Goal: Feedback & Contribution: Contribute content

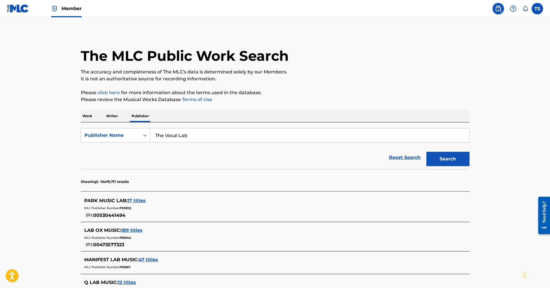
click at [89, 117] on p "Work" at bounding box center [87, 116] width 13 height 12
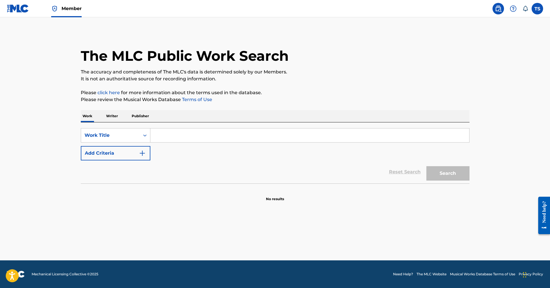
click at [161, 136] on input "Search Form" at bounding box center [309, 135] width 319 height 14
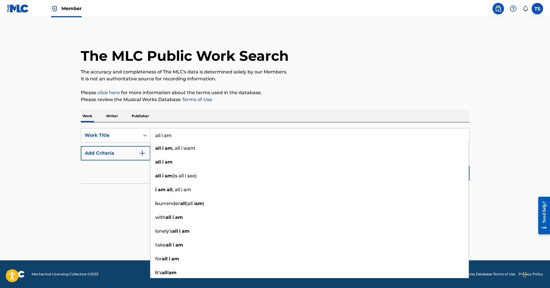
click at [170, 133] on input "all i am" at bounding box center [309, 135] width 319 height 14
click at [164, 136] on input "all i am" at bounding box center [309, 135] width 319 height 14
type input "all i am"
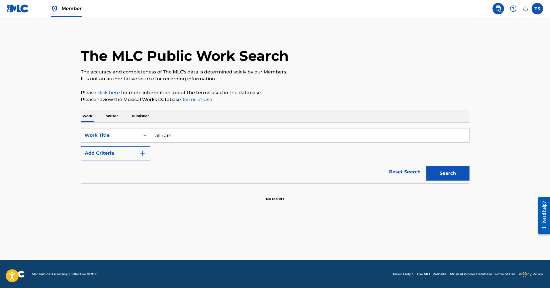
click at [110, 181] on div "Reset Search Search" at bounding box center [275, 171] width 389 height 23
click at [116, 117] on p "Writer" at bounding box center [111, 116] width 15 height 12
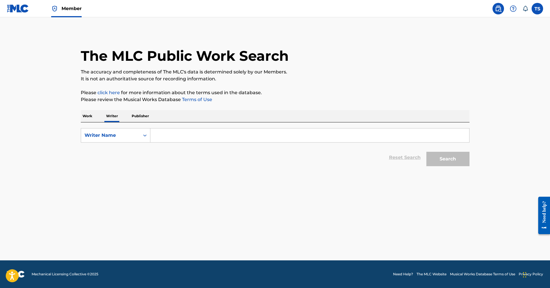
click at [167, 134] on input "Search Form" at bounding box center [309, 135] width 319 height 14
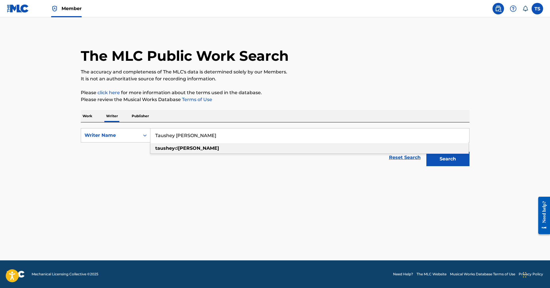
click at [174, 145] on div "taushey [PERSON_NAME]" at bounding box center [309, 148] width 319 height 10
type input "taushey [PERSON_NAME]"
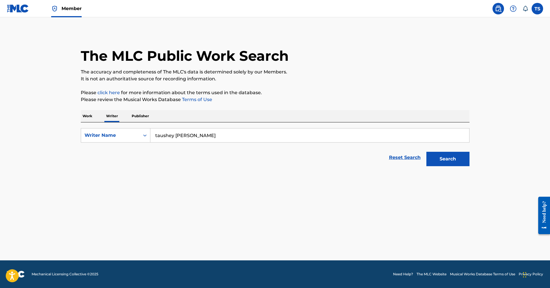
click at [440, 158] on button "Search" at bounding box center [448, 159] width 43 height 14
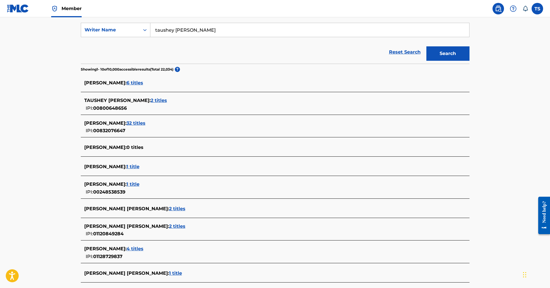
scroll to position [119, 0]
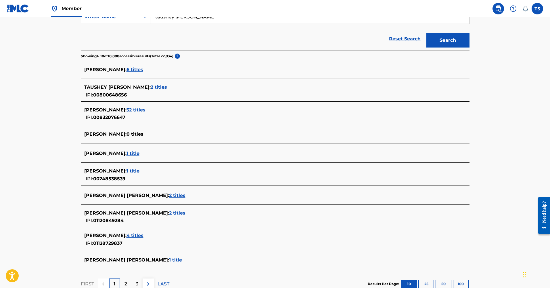
click at [151, 87] on span "2 titles" at bounding box center [159, 86] width 16 height 5
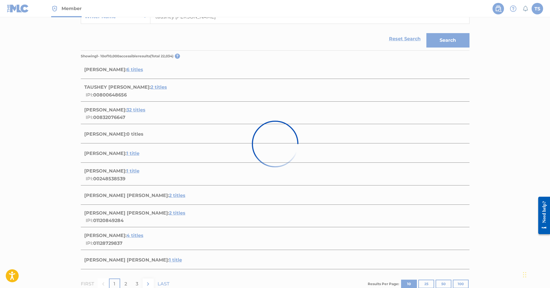
scroll to position [53, 0]
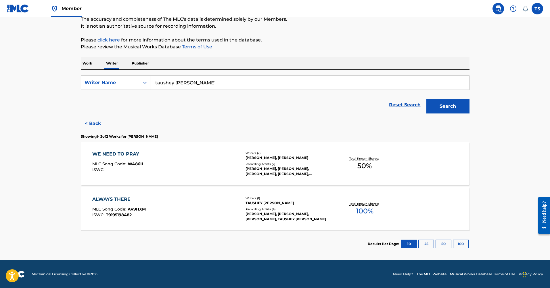
click at [428, 243] on button "25" at bounding box center [427, 243] width 16 height 9
click at [447, 242] on button "50" at bounding box center [444, 243] width 16 height 9
click at [462, 241] on button "100" at bounding box center [461, 243] width 16 height 9
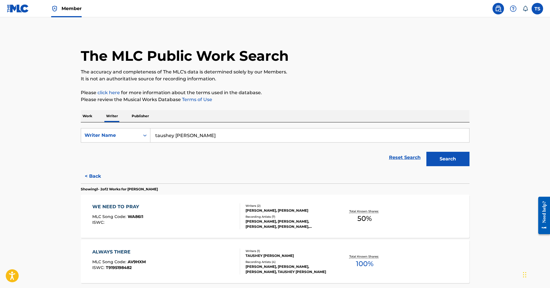
scroll to position [0, 0]
click at [538, 8] on label at bounding box center [538, 9] width 12 height 12
click at [538, 9] on input "TS [PERSON_NAME] [EMAIL_ADDRESS][DOMAIN_NAME] Notification Preferences Profile …" at bounding box center [538, 9] width 0 height 0
click at [504, 37] on p "Taushey [PERSON_NAME]" at bounding box center [518, 33] width 44 height 7
click at [538, 9] on input "TS [PERSON_NAME] [EMAIL_ADDRESS][DOMAIN_NAME] Notification Preferences Profile …" at bounding box center [538, 9] width 0 height 0
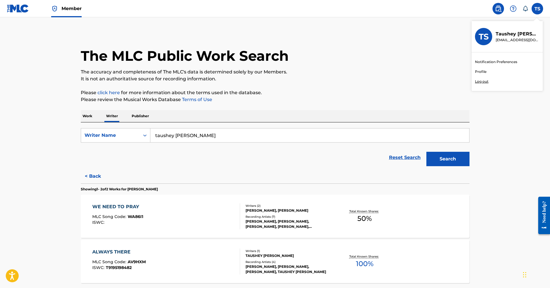
click at [75, 8] on span "Member" at bounding box center [72, 8] width 20 height 7
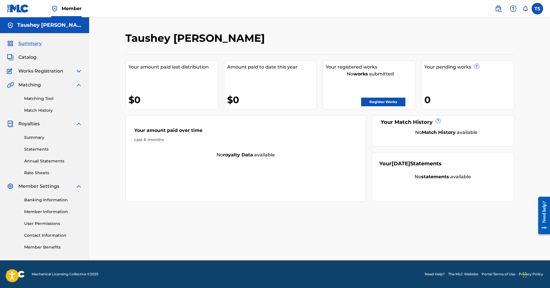
click at [388, 102] on link "Register Works" at bounding box center [383, 102] width 44 height 9
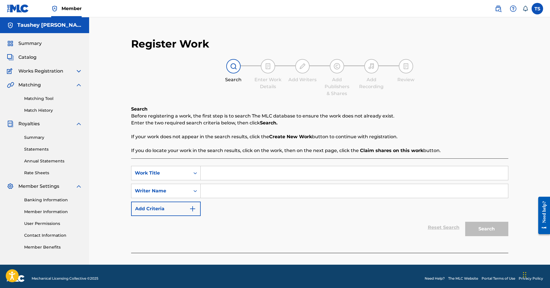
click at [231, 175] on input "Search Form" at bounding box center [355, 173] width 308 height 14
click at [195, 211] on img "Search Form" at bounding box center [192, 208] width 7 height 7
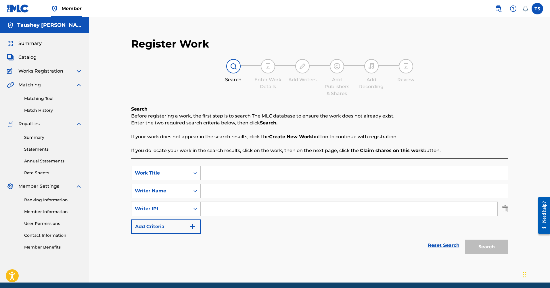
click at [219, 209] on input "Search Form" at bounding box center [349, 209] width 297 height 14
paste input "800648656"
type input "800648656"
click at [220, 187] on input "Search Form" at bounding box center [355, 191] width 308 height 14
type input "Taushey [PERSON_NAME]"
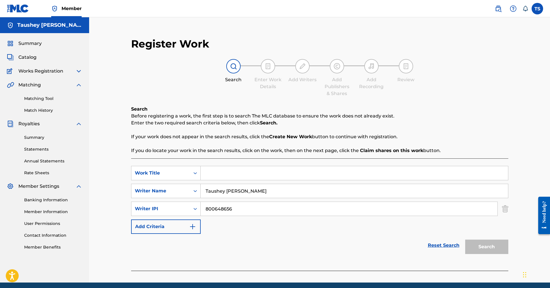
click at [210, 174] on input "Search Form" at bounding box center [355, 173] width 308 height 14
type input "All I Am"
click at [197, 223] on button "Add Criteria" at bounding box center [166, 226] width 70 height 14
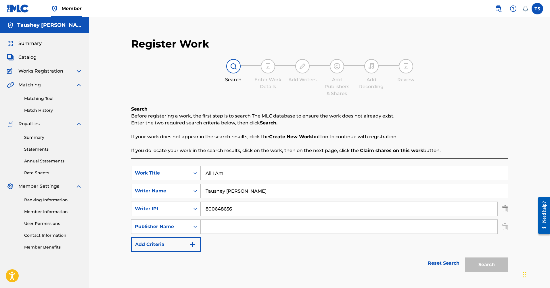
click at [221, 225] on input "Search Form" at bounding box center [349, 227] width 297 height 14
type input "1069219154"
click at [487, 264] on button "Search" at bounding box center [487, 264] width 43 height 14
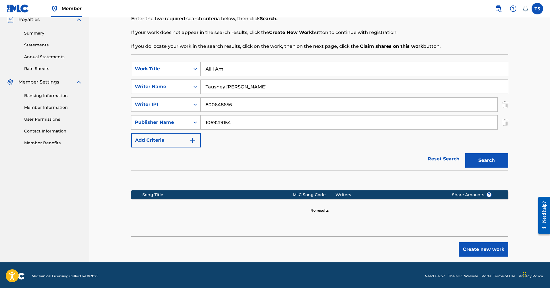
scroll to position [105, 0]
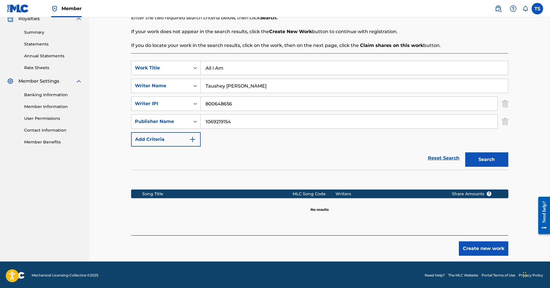
click at [470, 250] on button "Create new work" at bounding box center [483, 248] width 49 height 14
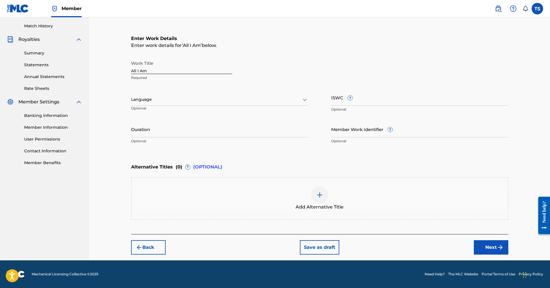
scroll to position [84, 0]
click at [342, 98] on input "ISWC ?" at bounding box center [419, 97] width 177 height 16
click at [396, 3] on div "Member TS TS Taushey [PERSON_NAME] [EMAIL_ADDRESS][DOMAIN_NAME] Notification Pr…" at bounding box center [275, 102] width 550 height 372
type input "T3082786849"
click at [150, 131] on input "Duration" at bounding box center [219, 129] width 177 height 16
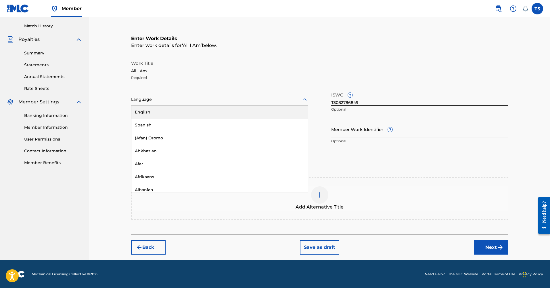
click at [306, 100] on icon at bounding box center [305, 99] width 4 height 2
click at [142, 111] on div "English" at bounding box center [219, 112] width 177 height 13
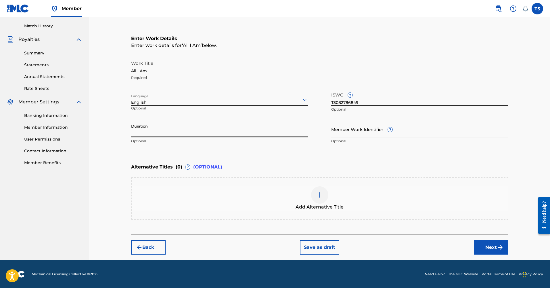
click at [140, 129] on input "Duration" at bounding box center [219, 129] width 177 height 16
click at [265, 110] on div "Language English Optional" at bounding box center [219, 102] width 177 height 26
click at [139, 130] on input "Duration" at bounding box center [219, 129] width 177 height 16
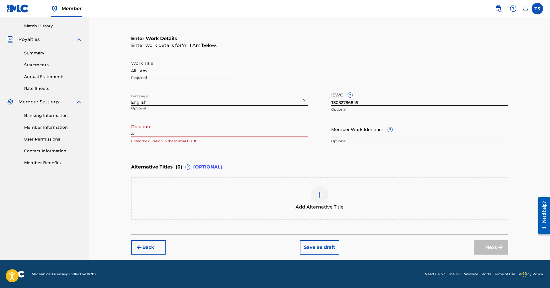
type input "4"
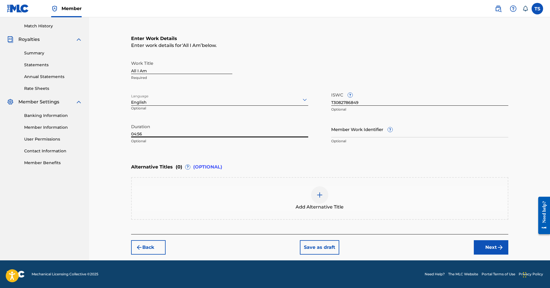
type input "04:56"
click at [496, 251] on button "Next" at bounding box center [491, 247] width 35 height 14
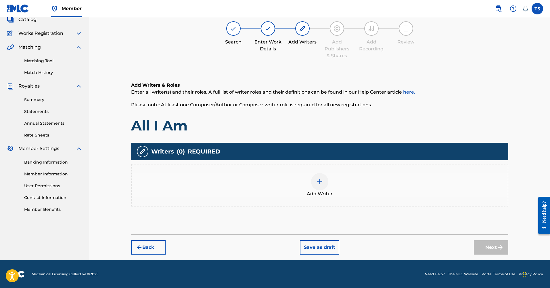
scroll to position [38, 0]
click at [320, 184] on img at bounding box center [320, 181] width 7 height 7
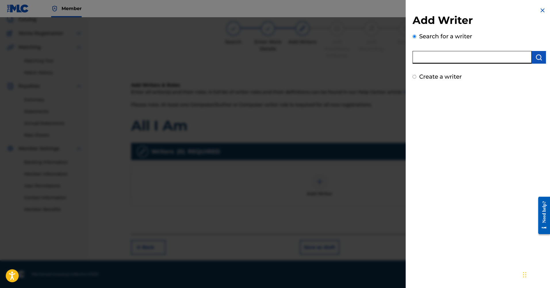
click at [454, 59] on input "text" at bounding box center [472, 57] width 119 height 13
click at [451, 63] on input "[PERSON_NAME]" at bounding box center [472, 57] width 119 height 13
type input "C"
type input "Taushey [PERSON_NAME]"
click at [539, 59] on img "submit" at bounding box center [539, 57] width 7 height 7
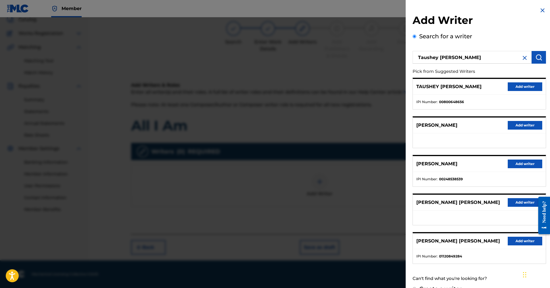
click at [524, 88] on button "Add writer" at bounding box center [525, 86] width 35 height 9
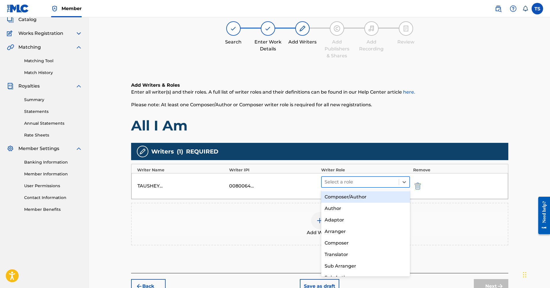
click at [366, 183] on div at bounding box center [361, 182] width 72 height 8
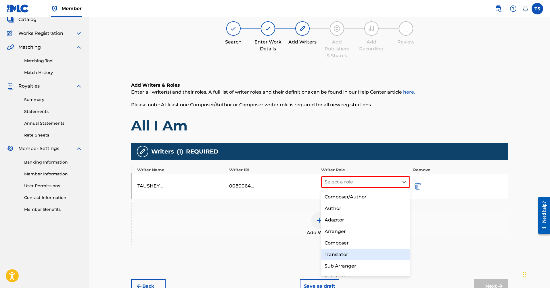
scroll to position [0, 0]
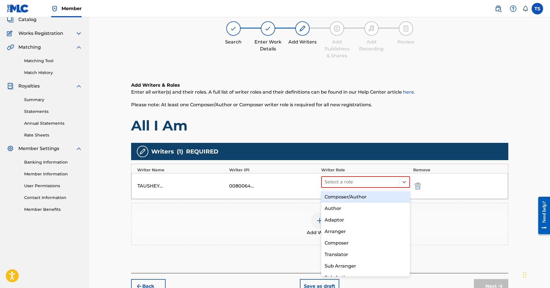
click at [353, 197] on div "Composer/Author" at bounding box center [365, 197] width 89 height 12
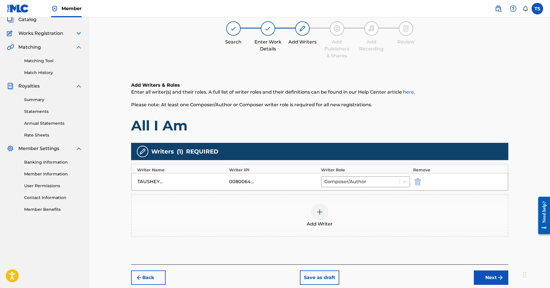
click at [321, 213] on img at bounding box center [320, 211] width 7 height 7
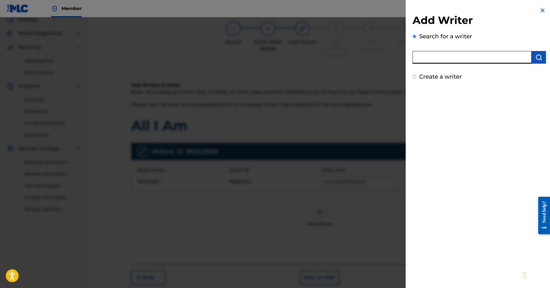
click at [447, 56] on input "text" at bounding box center [472, 57] width 119 height 13
click at [421, 58] on input "text" at bounding box center [472, 57] width 119 height 13
type input "[PERSON_NAME] [PERSON_NAME]"
click at [539, 60] on img "submit" at bounding box center [539, 57] width 7 height 7
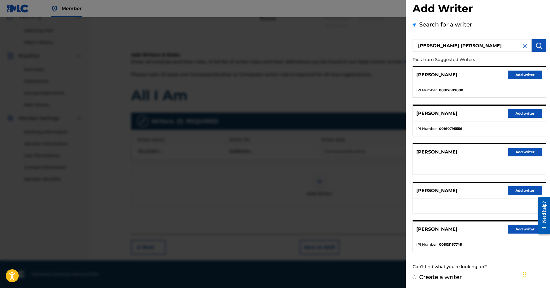
scroll to position [68, 0]
click at [427, 277] on label "Create a writer" at bounding box center [441, 276] width 43 height 7
radio input "true"
click at [417, 277] on input "Create a writer" at bounding box center [415, 277] width 4 height 4
radio input "false"
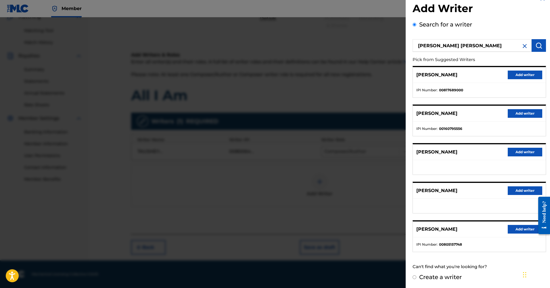
radio input "true"
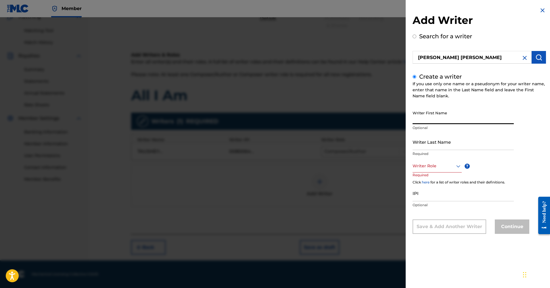
click at [427, 121] on input "Writer First Name" at bounding box center [463, 116] width 101 height 16
type input "[PERSON_NAME]"
click at [428, 146] on input "Writer Last Name" at bounding box center [463, 142] width 101 height 16
type input "[PERSON_NAME]"
drag, startPoint x: 422, startPoint y: 157, endPoint x: 428, endPoint y: 167, distance: 12.4
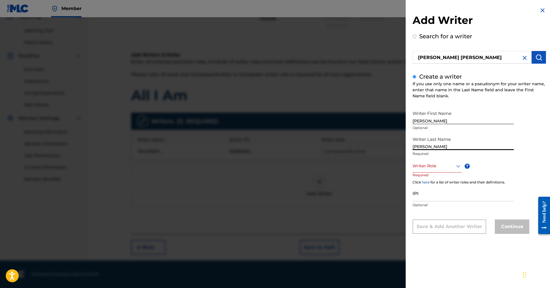
click at [428, 167] on div at bounding box center [437, 165] width 49 height 7
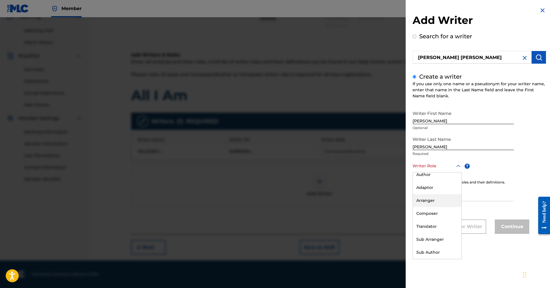
scroll to position [17, 0]
click at [428, 213] on div "Composer" at bounding box center [437, 213] width 49 height 13
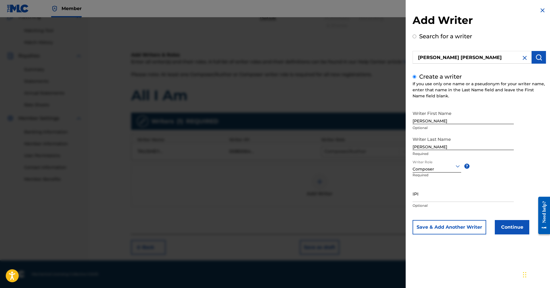
click at [430, 197] on input "IPI" at bounding box center [463, 193] width 101 height 16
paste input "338765133"
type input "338765133"
click at [512, 231] on button "Continue" at bounding box center [512, 227] width 35 height 14
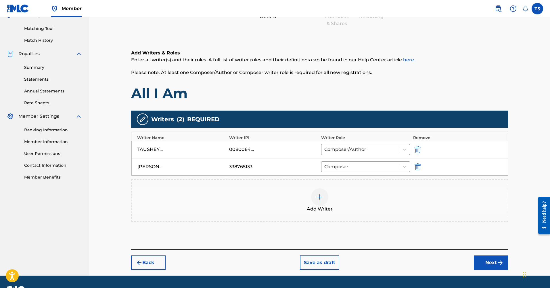
scroll to position [70, 0]
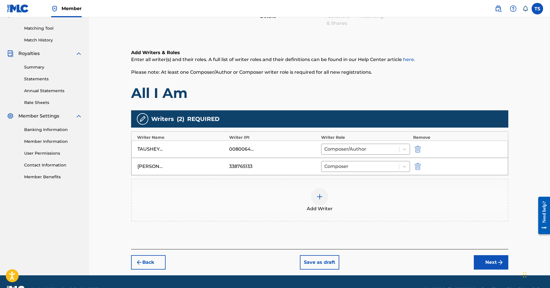
click at [325, 199] on div at bounding box center [319, 196] width 17 height 17
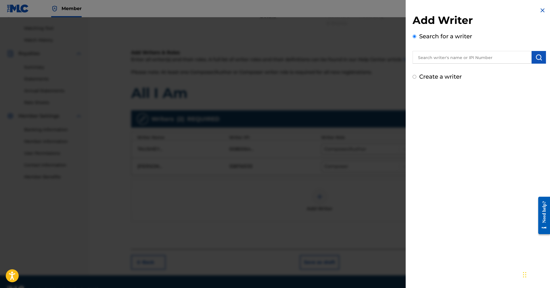
click at [450, 58] on input "text" at bounding box center [472, 57] width 119 height 13
type input "taushey"
click at [539, 59] on img "submit" at bounding box center [539, 57] width 7 height 7
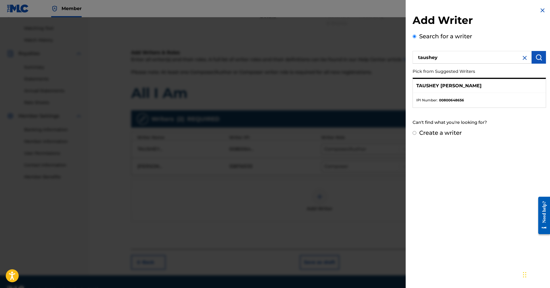
click at [473, 99] on li "IPI Number : 00800648656" at bounding box center [480, 100] width 126 height 5
click at [445, 101] on strong "00800648656" at bounding box center [451, 100] width 25 height 5
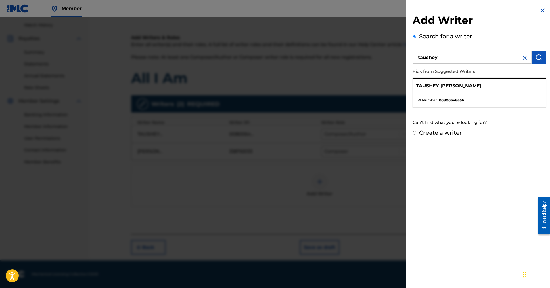
scroll to position [85, 0]
click at [487, 89] on div "TAUSHEY [PERSON_NAME]" at bounding box center [479, 86] width 133 height 14
click at [478, 96] on ul "IPI Number : 00800648656" at bounding box center [479, 100] width 133 height 14
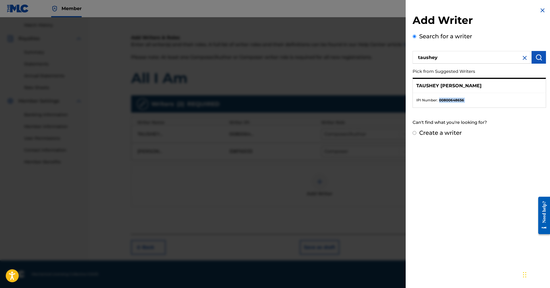
click at [441, 102] on strong "00800648656" at bounding box center [451, 100] width 25 height 5
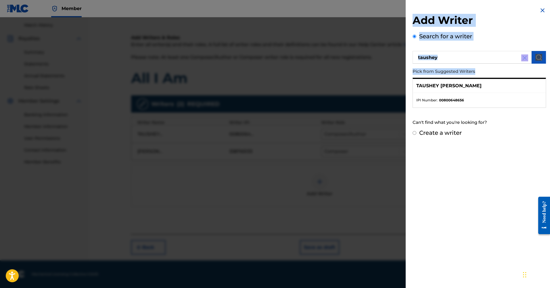
drag, startPoint x: 494, startPoint y: 69, endPoint x: 500, endPoint y: 0, distance: 69.3
click at [500, 0] on div "Add Writer Search for a writer taushey Pick from Suggested Writers [PERSON_NAME…" at bounding box center [479, 72] width 147 height 144
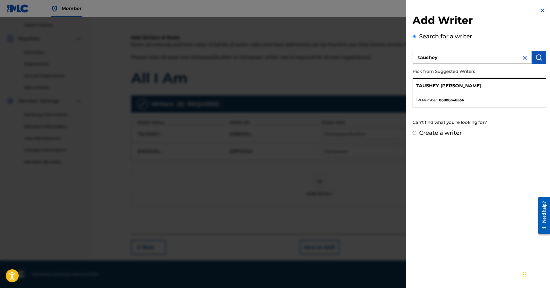
click at [449, 104] on ul "IPI Number : 00800648656" at bounding box center [479, 100] width 133 height 14
click at [537, 56] on img "submit" at bounding box center [539, 57] width 7 height 7
click at [453, 102] on ul "IPI Number : 00800648656" at bounding box center [479, 100] width 133 height 14
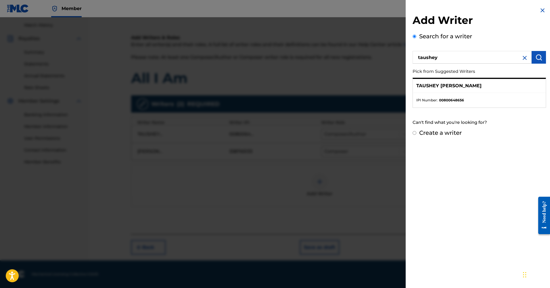
click at [497, 94] on ul "IPI Number : 00800648656" at bounding box center [479, 100] width 133 height 14
click at [434, 85] on p "TAUSHEY [PERSON_NAME]" at bounding box center [449, 85] width 65 height 7
click at [433, 85] on p "TAUSHEY [PERSON_NAME]" at bounding box center [449, 85] width 65 height 7
click at [427, 102] on ul "IPI Number : 00800648656" at bounding box center [479, 100] width 133 height 14
click at [426, 102] on ul "IPI Number : 00800648656" at bounding box center [479, 100] width 133 height 14
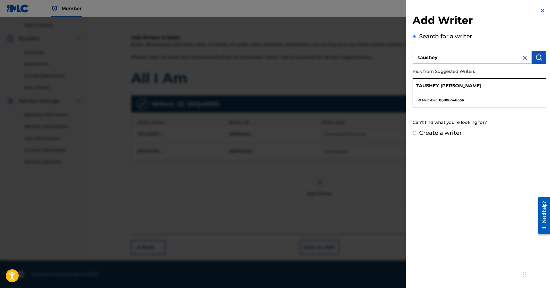
click at [426, 102] on ul "IPI Number : 00800648656" at bounding box center [479, 100] width 133 height 14
click at [542, 5] on div "Add Writer Search for a writer taushey Pick from Suggested Writers [PERSON_NAME…" at bounding box center [479, 72] width 147 height 144
click at [541, 9] on img at bounding box center [542, 10] width 7 height 7
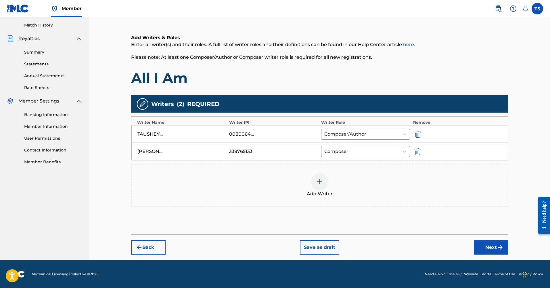
click at [318, 183] on img at bounding box center [320, 181] width 7 height 7
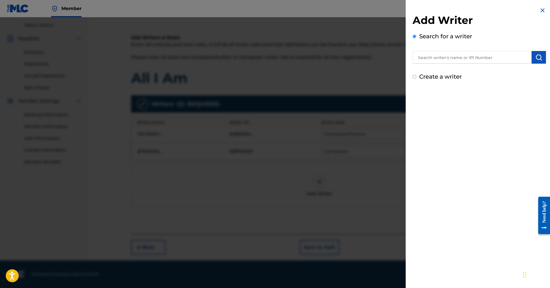
click at [444, 58] on input "text" at bounding box center [472, 57] width 119 height 13
click at [543, 9] on img at bounding box center [542, 10] width 7 height 7
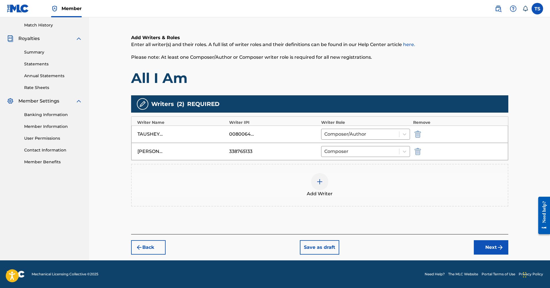
click at [497, 247] on button "Next" at bounding box center [491, 247] width 35 height 14
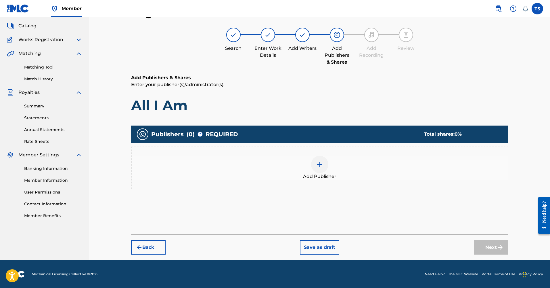
scroll to position [31, 0]
click at [324, 163] on div at bounding box center [319, 164] width 17 height 17
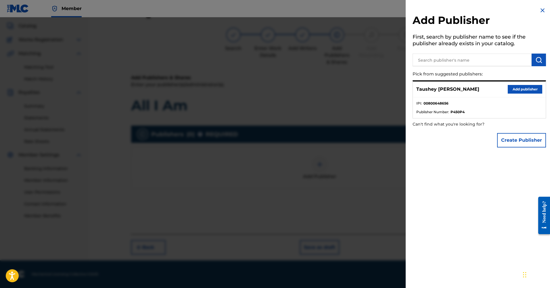
click at [524, 89] on button "Add publisher" at bounding box center [525, 89] width 35 height 9
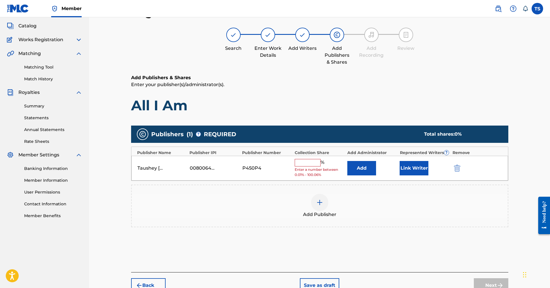
click at [306, 164] on input "text" at bounding box center [308, 162] width 26 height 7
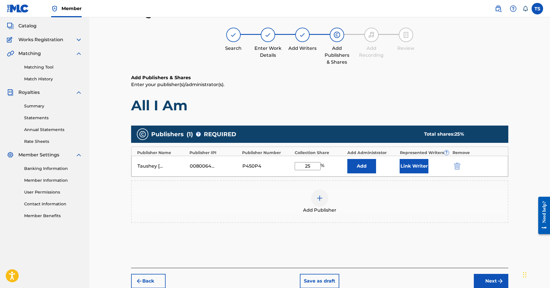
type input "25"
click at [414, 166] on button "Link Writer" at bounding box center [414, 166] width 29 height 14
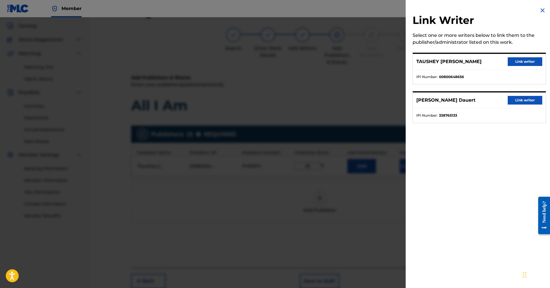
click at [526, 61] on button "Link writer" at bounding box center [525, 61] width 35 height 9
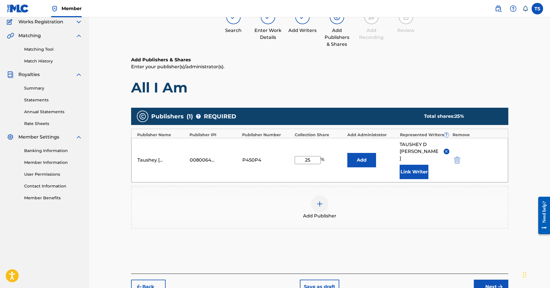
scroll to position [58, 0]
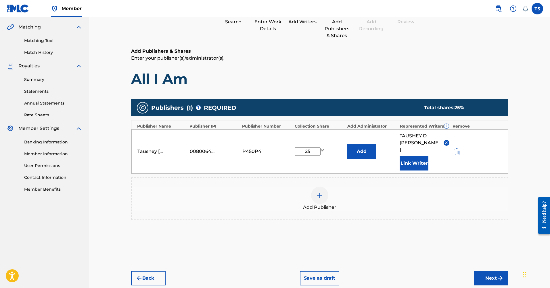
click at [322, 186] on div at bounding box center [319, 194] width 17 height 17
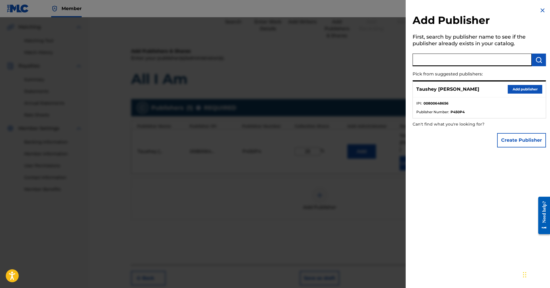
click at [454, 60] on input "text" at bounding box center [472, 60] width 119 height 13
click at [511, 140] on button "Create Publisher" at bounding box center [521, 140] width 49 height 14
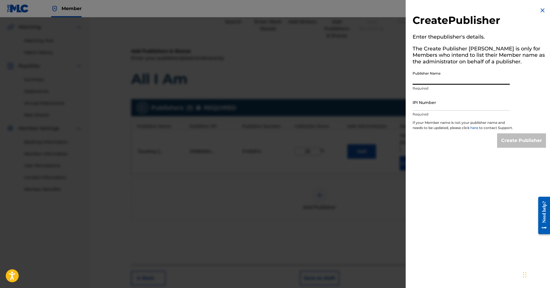
click at [425, 76] on input "Publisher Name" at bounding box center [461, 76] width 97 height 16
type input "The Vocal Lab"
click at [426, 110] on div "IPI Number Required" at bounding box center [461, 107] width 97 height 26
click at [426, 110] on input "IPI Number" at bounding box center [461, 102] width 97 height 16
click at [420, 108] on input "IPI Number" at bounding box center [461, 102] width 97 height 16
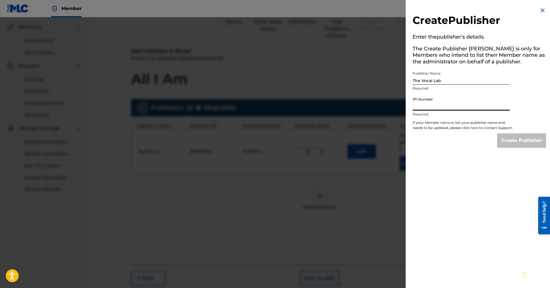
paste input "1069219154"
type input "1069219154"
click at [523, 147] on input "Create Publisher" at bounding box center [521, 140] width 49 height 14
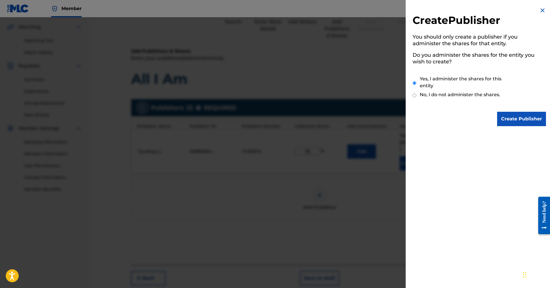
click at [520, 122] on input "Create Publisher" at bounding box center [521, 119] width 49 height 14
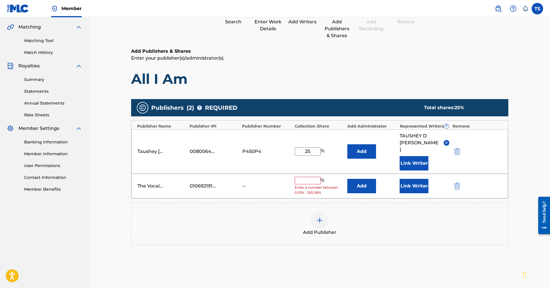
click at [312, 177] on input "text" at bounding box center [308, 180] width 26 height 7
drag, startPoint x: 312, startPoint y: 144, endPoint x: 302, endPoint y: 144, distance: 9.5
click at [302, 147] on input "25" at bounding box center [308, 151] width 26 height 8
type input "50"
click at [308, 177] on input "text" at bounding box center [308, 180] width 26 height 7
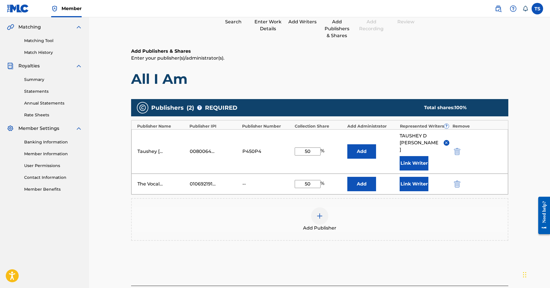
type input "50"
click at [367, 146] on button "Add" at bounding box center [362, 151] width 29 height 14
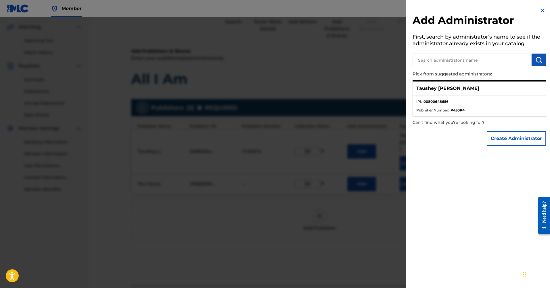
click at [461, 90] on div "Taushey [PERSON_NAME]" at bounding box center [479, 88] width 133 height 14
click at [464, 62] on input "text" at bounding box center [472, 60] width 119 height 13
type input "Taushey [PERSON_NAME]"
click at [520, 141] on button "Create Administrator" at bounding box center [516, 138] width 59 height 14
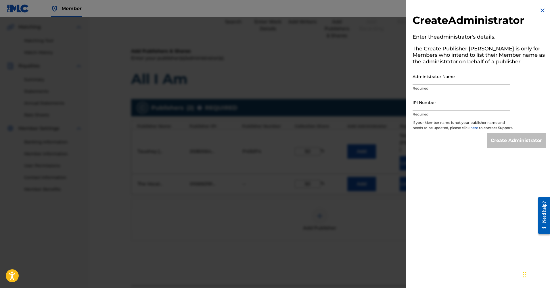
click at [439, 79] on input "Administrator Name" at bounding box center [461, 76] width 97 height 16
type input "Taushey [PERSON_NAME]"
click at [437, 109] on input "IPI Number" at bounding box center [461, 102] width 97 height 16
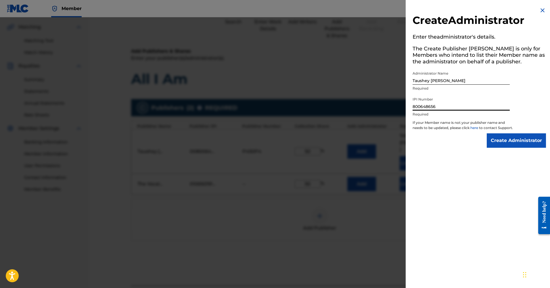
type input "800648656"
click at [525, 146] on input "Create Administrator" at bounding box center [516, 140] width 59 height 14
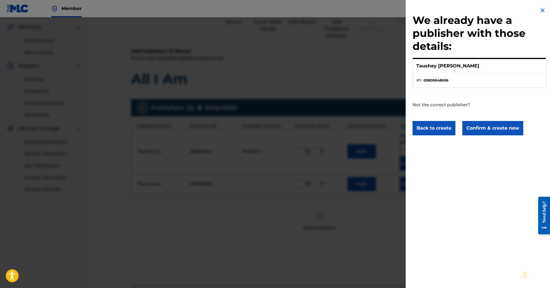
click at [542, 11] on img at bounding box center [542, 10] width 7 height 7
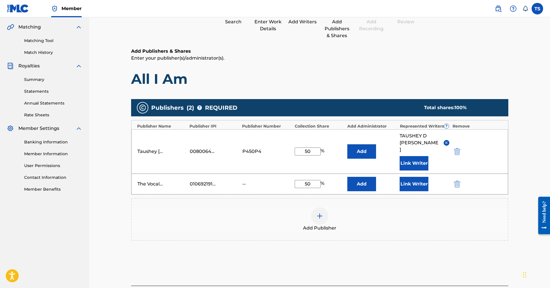
click at [249, 180] on div "--" at bounding box center [256, 183] width 26 height 7
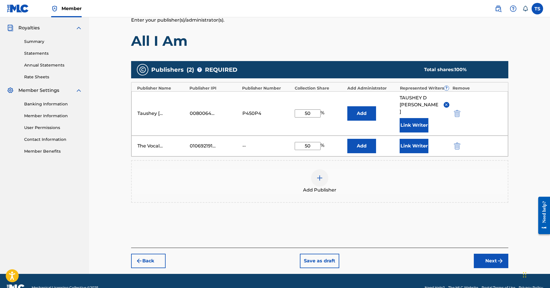
scroll to position [96, 0]
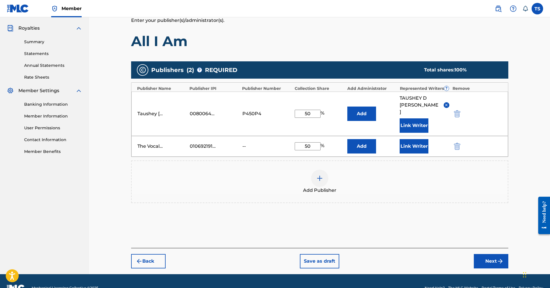
click at [417, 139] on button "Link Writer" at bounding box center [414, 146] width 29 height 14
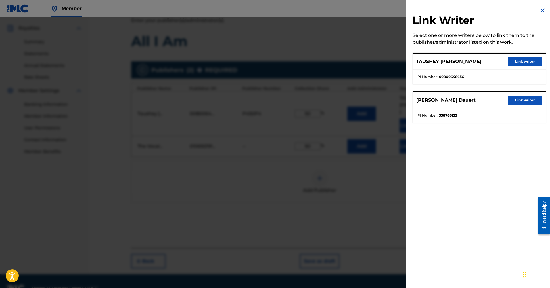
click at [521, 100] on button "Link writer" at bounding box center [525, 100] width 35 height 9
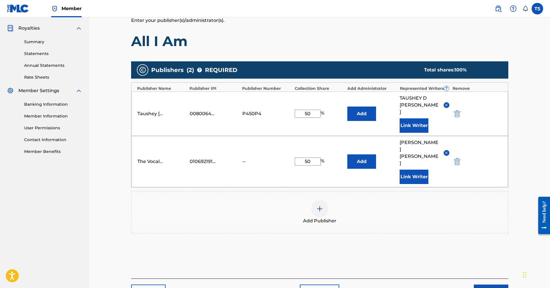
click at [497, 284] on button "Next" at bounding box center [491, 291] width 35 height 14
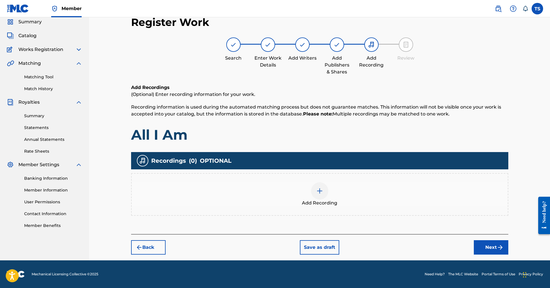
scroll to position [22, 0]
click at [320, 188] on img at bounding box center [320, 190] width 7 height 7
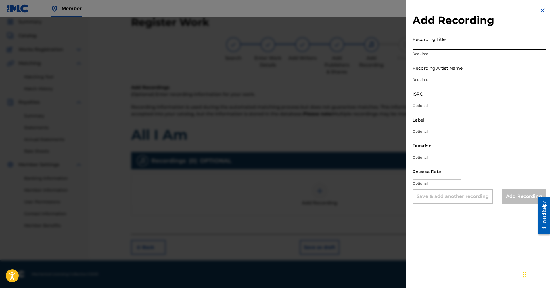
click at [437, 46] on input "Recording Title" at bounding box center [480, 42] width 134 height 16
type input "All I Am"
click at [426, 71] on input "Recording Artist Name" at bounding box center [480, 68] width 134 height 16
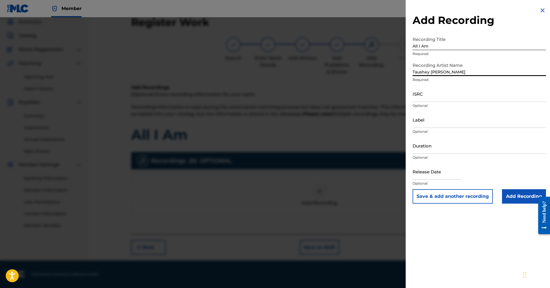
type input "Taushey [PERSON_NAME]"
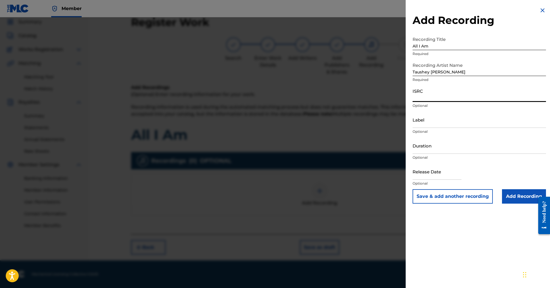
click at [421, 102] on input "ISRC" at bounding box center [480, 93] width 134 height 16
type input "ushm21957082"
click at [420, 148] on input "Duration" at bounding box center [480, 145] width 134 height 16
type input "04:56"
click at [432, 175] on input "text" at bounding box center [437, 171] width 49 height 16
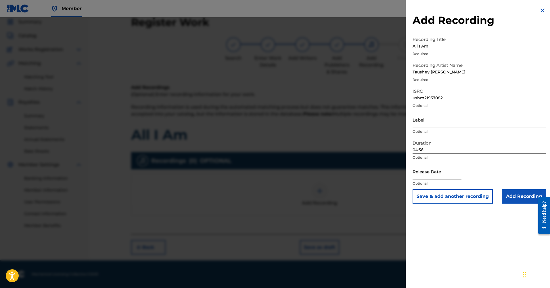
select select "7"
select select "2025"
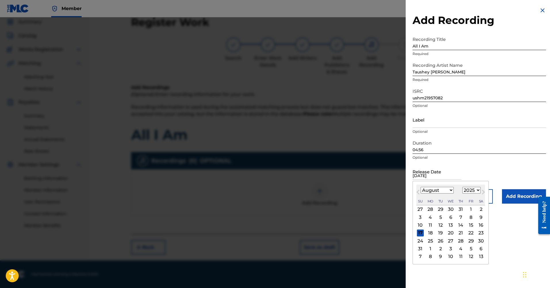
type input "[DATE]"
select select "2019"
select select "5"
click at [432, 241] on div "24" at bounding box center [430, 240] width 7 height 7
type input "[DATE]"
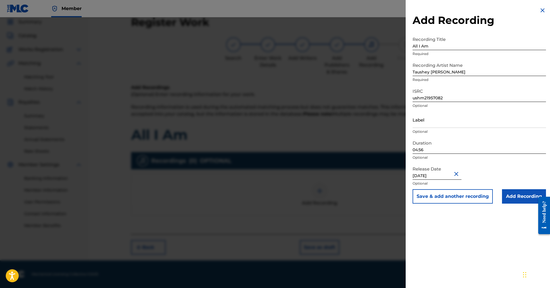
click at [424, 123] on input "Label" at bounding box center [480, 119] width 134 height 16
click at [522, 199] on input "Add Recording" at bounding box center [524, 196] width 44 height 14
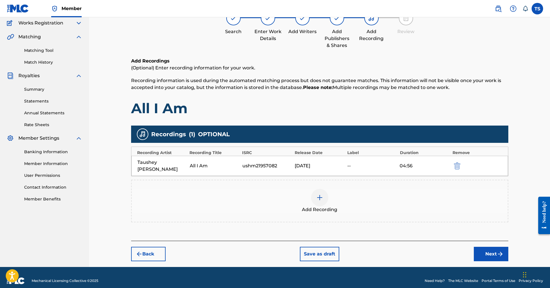
scroll to position [48, 0]
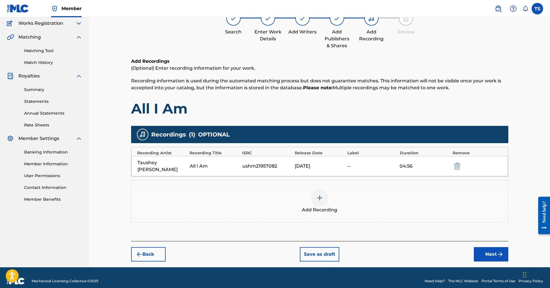
click at [494, 247] on button "Next" at bounding box center [491, 254] width 35 height 14
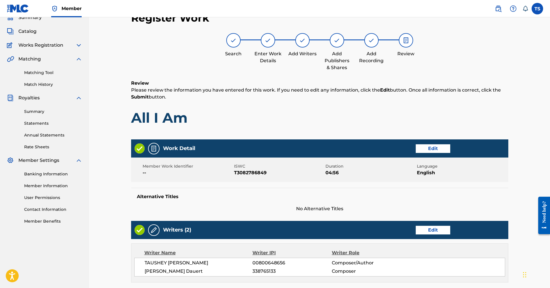
click at [435, 149] on button "Edit" at bounding box center [433, 148] width 35 height 9
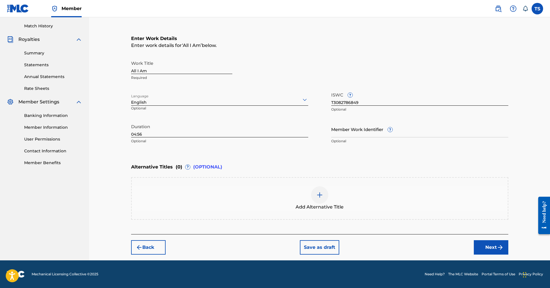
scroll to position [84, 0]
click at [368, 136] on input "Member Work Identifier ?" at bounding box center [419, 129] width 177 height 16
click at [340, 142] on p "Optional" at bounding box center [419, 140] width 177 height 5
click at [390, 131] on span "?" at bounding box center [390, 129] width 5 height 5
click at [390, 131] on input "Member Work Identifier ?" at bounding box center [419, 129] width 177 height 16
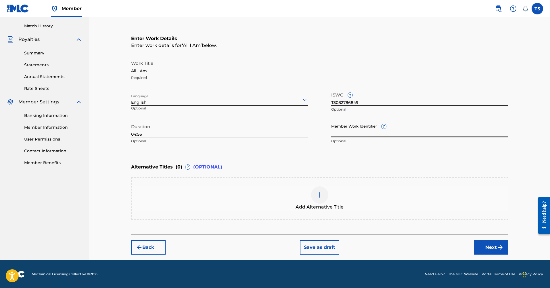
click at [484, 251] on button "Next" at bounding box center [491, 247] width 35 height 14
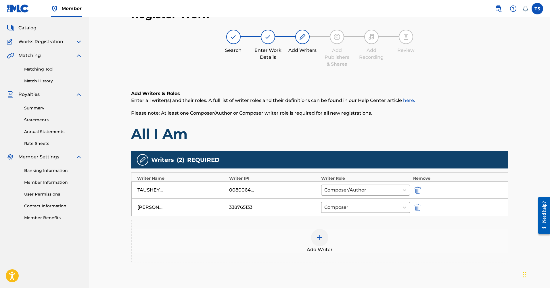
scroll to position [26, 0]
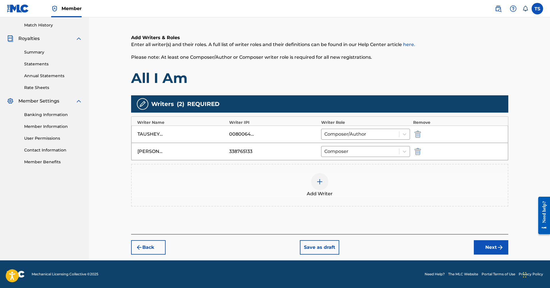
click at [488, 248] on button "Next" at bounding box center [491, 247] width 35 height 14
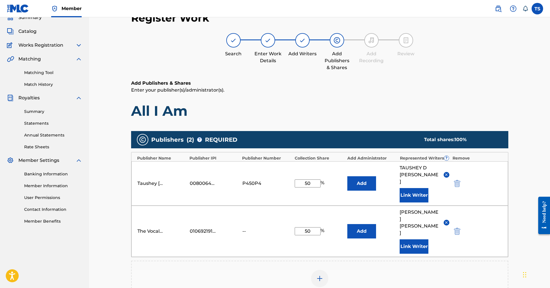
click at [244, 228] on div "--" at bounding box center [256, 231] width 26 height 7
click at [245, 228] on div "--" at bounding box center [256, 231] width 26 height 7
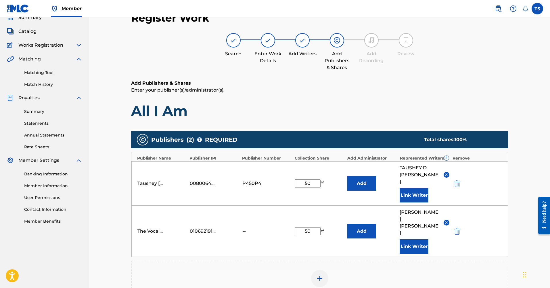
click at [245, 228] on div "--" at bounding box center [256, 231] width 26 height 7
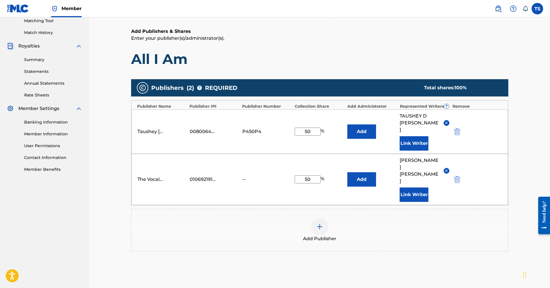
scroll to position [82, 0]
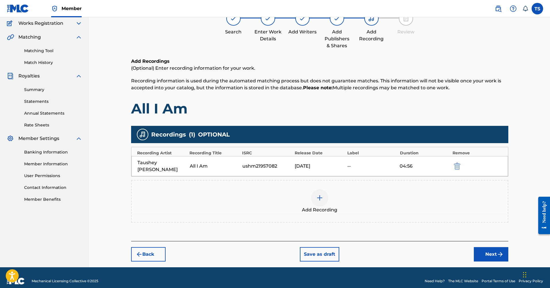
click at [491, 247] on button "Next" at bounding box center [491, 254] width 35 height 14
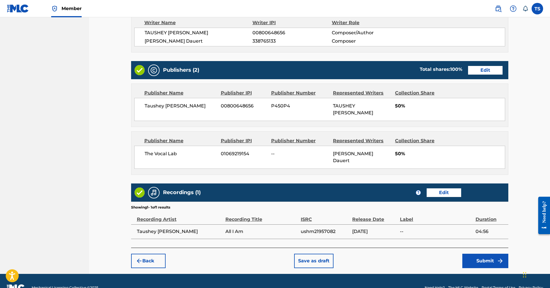
scroll to position [256, 0]
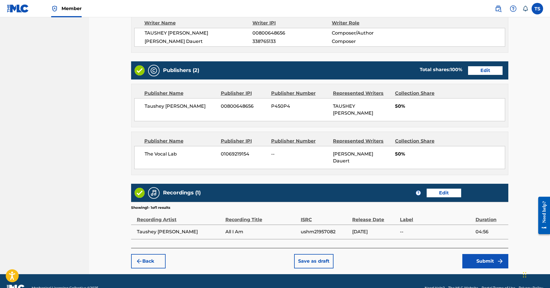
click at [474, 72] on button "Edit" at bounding box center [485, 70] width 35 height 9
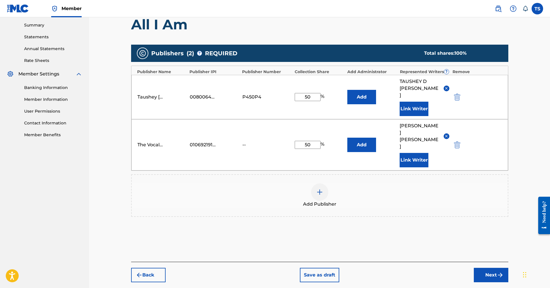
click at [447, 134] on img at bounding box center [447, 136] width 4 height 4
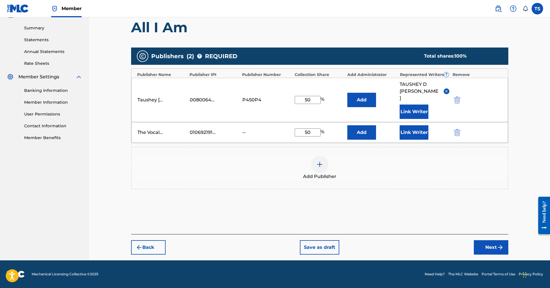
scroll to position [96, 0]
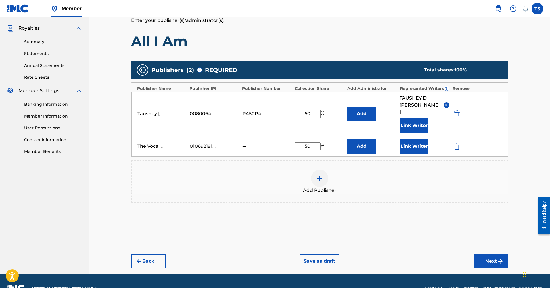
click at [422, 139] on button "Link Writer" at bounding box center [414, 146] width 29 height 14
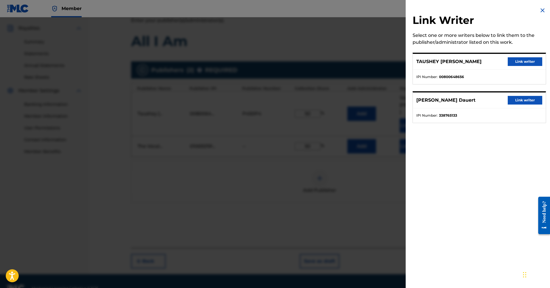
click at [521, 64] on button "Link writer" at bounding box center [525, 61] width 35 height 9
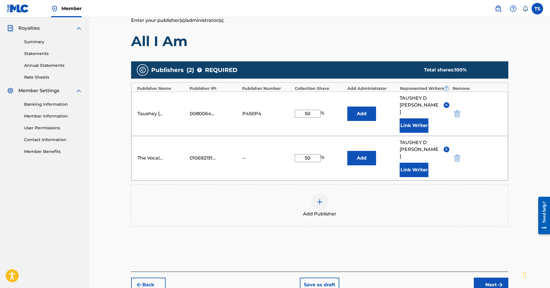
click at [492, 277] on button "Next" at bounding box center [491, 284] width 35 height 14
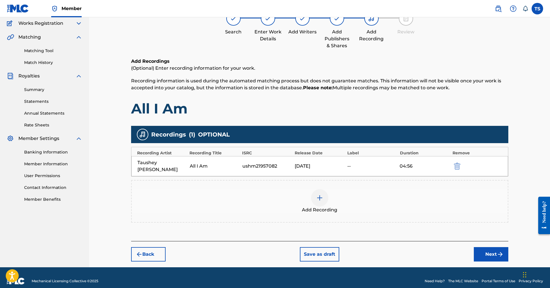
click at [486, 250] on button "Next" at bounding box center [491, 254] width 35 height 14
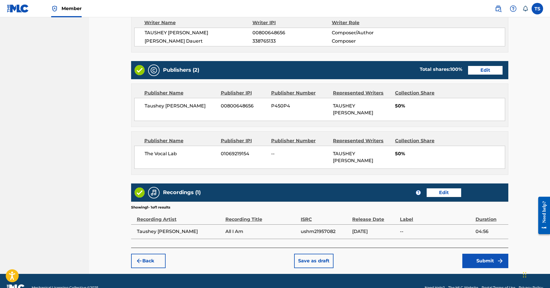
scroll to position [256, 0]
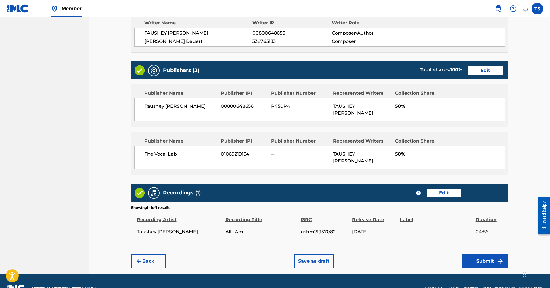
click at [494, 254] on button "Submit" at bounding box center [486, 261] width 46 height 14
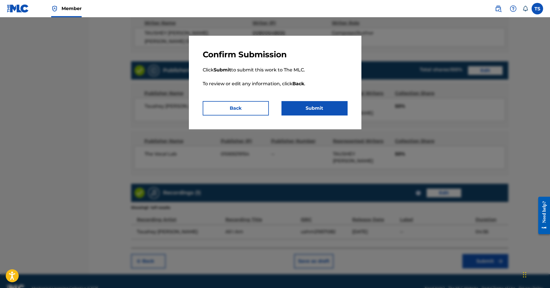
click at [318, 109] on button "Submit" at bounding box center [315, 108] width 66 height 14
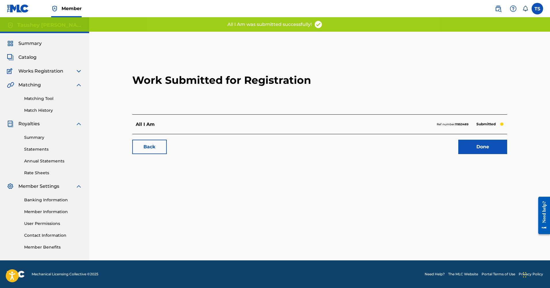
click at [489, 148] on link "Done" at bounding box center [483, 147] width 49 height 14
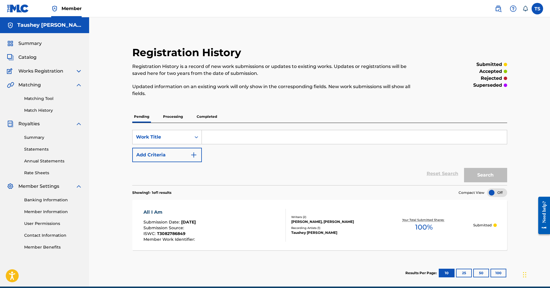
click at [210, 137] on input "Search Form" at bounding box center [354, 137] width 305 height 14
type input "Love Lifted Me"
click at [485, 176] on button "Search" at bounding box center [485, 175] width 43 height 14
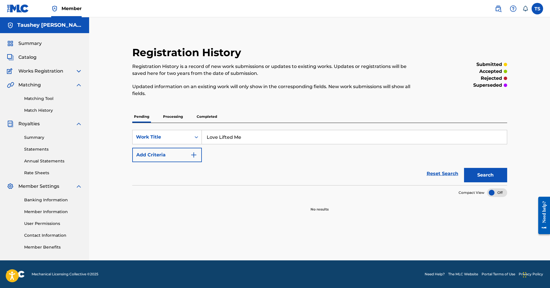
click at [198, 157] on button "Add Criteria" at bounding box center [167, 155] width 70 height 14
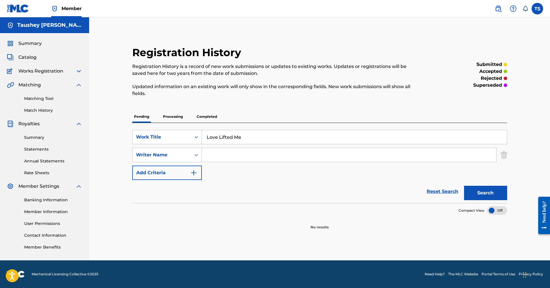
click at [197, 172] on img "Search Form" at bounding box center [193, 172] width 7 height 7
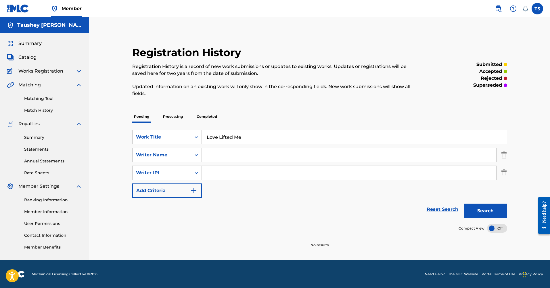
click at [215, 157] on input "Search Form" at bounding box center [349, 155] width 295 height 14
type input "a"
type input "[PERSON_NAME]"
click at [191, 192] on img "Search Form" at bounding box center [193, 190] width 7 height 7
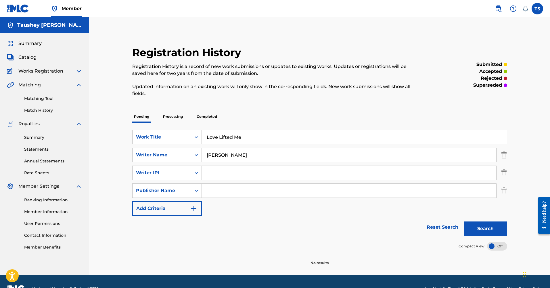
click at [211, 190] on input "Search Form" at bounding box center [349, 191] width 295 height 14
click at [212, 173] on input "Search Form" at bounding box center [349, 173] width 295 height 14
paste input "800648656"
type input "800648656"
click at [197, 173] on icon "Search Form" at bounding box center [197, 173] width 6 height 6
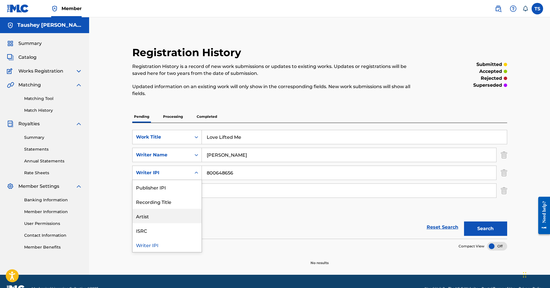
click at [151, 216] on div "Artist" at bounding box center [167, 216] width 69 height 14
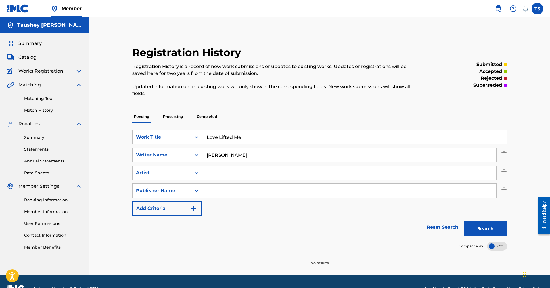
click at [213, 176] on input "Search Form" at bounding box center [349, 173] width 295 height 14
type input "Taushey [PERSON_NAME]"
click at [195, 209] on img "Search Form" at bounding box center [193, 208] width 7 height 7
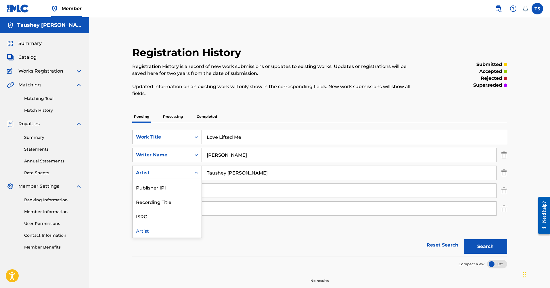
click at [197, 173] on icon "Search Form" at bounding box center [197, 173] width 6 height 6
click at [147, 217] on div "ISRC" at bounding box center [167, 216] width 69 height 14
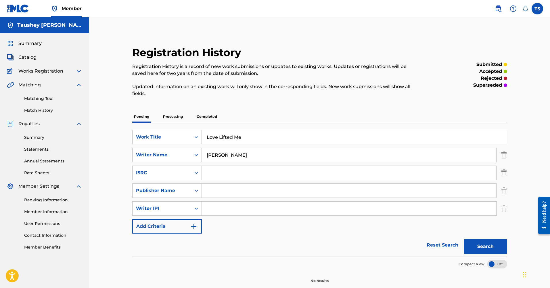
click at [218, 190] on input "Search Form" at bounding box center [349, 191] width 295 height 14
click at [216, 192] on input "Search Form" at bounding box center [349, 191] width 295 height 14
paste input "911894510"
type input "911894510"
drag, startPoint x: 231, startPoint y: 190, endPoint x: 201, endPoint y: 186, distance: 29.9
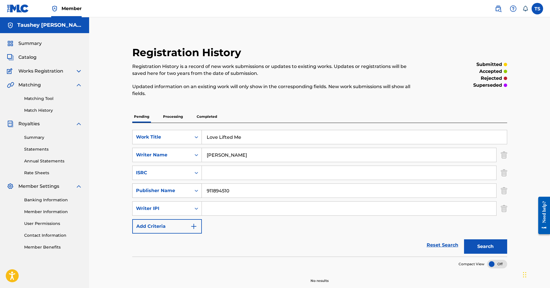
click at [202, 186] on input "911894510" at bounding box center [349, 191] width 295 height 14
type input "The Vocal Lab"
click at [472, 247] on button "Search" at bounding box center [485, 246] width 43 height 14
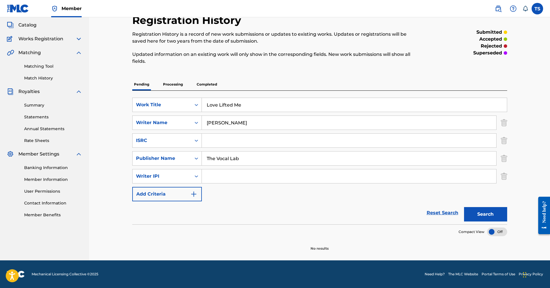
scroll to position [32, 0]
click at [486, 217] on button "Search" at bounding box center [485, 214] width 43 height 14
click at [174, 84] on p "Processing" at bounding box center [172, 84] width 23 height 12
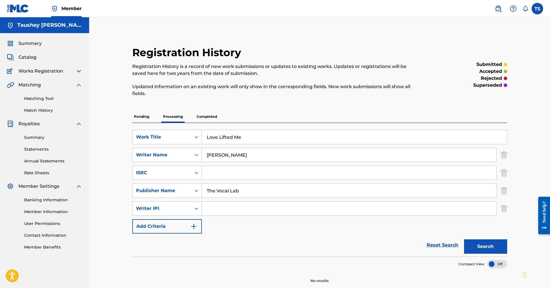
click at [495, 248] on button "Search" at bounding box center [485, 246] width 43 height 14
click at [32, 44] on span "Summary" at bounding box center [29, 43] width 23 height 7
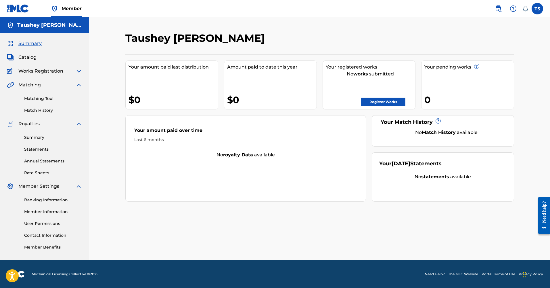
click at [386, 100] on link "Register Works" at bounding box center [383, 102] width 44 height 9
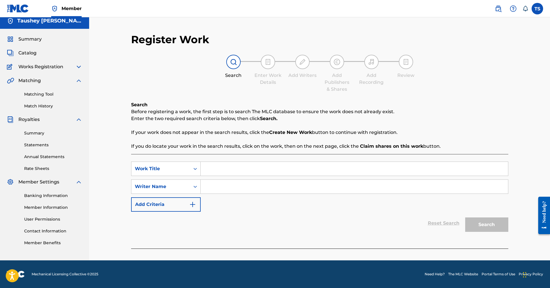
scroll to position [4, 0]
click at [230, 167] on input "Search Form" at bounding box center [355, 169] width 308 height 14
type input "Love Lifted Me Radio Edit"
click at [219, 186] on input "Search Form" at bounding box center [355, 187] width 308 height 14
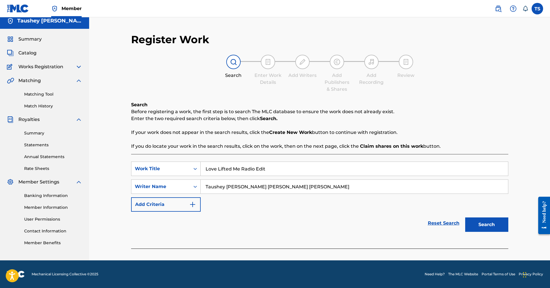
type input "Taushey [PERSON_NAME] [PERSON_NAME] [PERSON_NAME]"
click at [294, 132] on strong "Create New Work" at bounding box center [290, 131] width 43 height 5
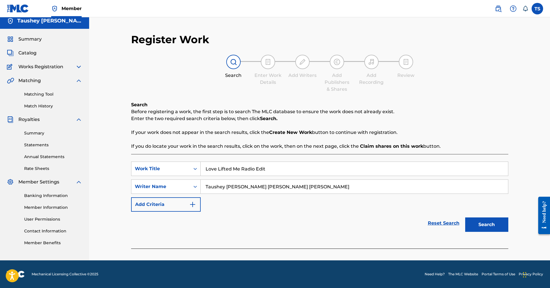
click at [294, 132] on strong "Create New Work" at bounding box center [290, 131] width 43 height 5
click at [188, 203] on button "Add Criteria" at bounding box center [166, 204] width 70 height 14
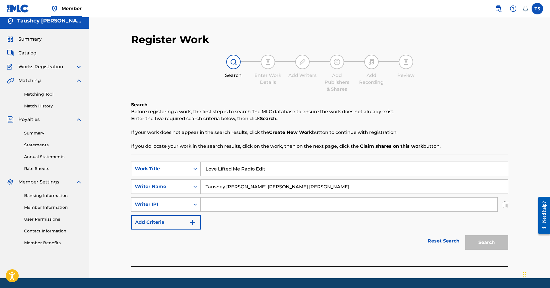
paste input "911894510"
type input "911894510"
drag, startPoint x: 230, startPoint y: 204, endPoint x: 200, endPoint y: 204, distance: 30.5
click at [200, 204] on div "SearchWithCriteria7cf50ec7-8ed8-43be-8dc1-d950be0ec5c9 Writer IPI 911894510" at bounding box center [319, 204] width 377 height 14
paste input "800648656"
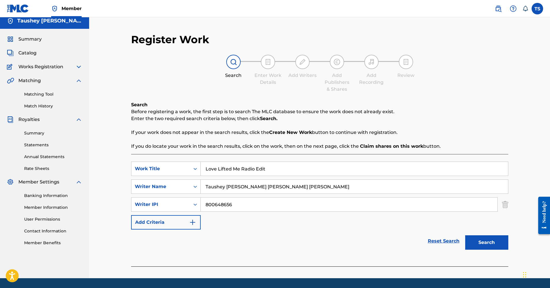
type input "800648656"
click at [492, 245] on button "Search" at bounding box center [487, 242] width 43 height 14
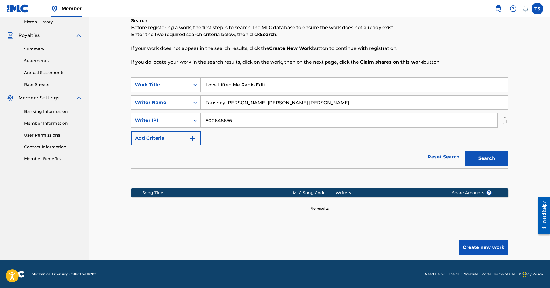
scroll to position [88, 0]
click at [485, 247] on button "Create new work" at bounding box center [483, 247] width 49 height 14
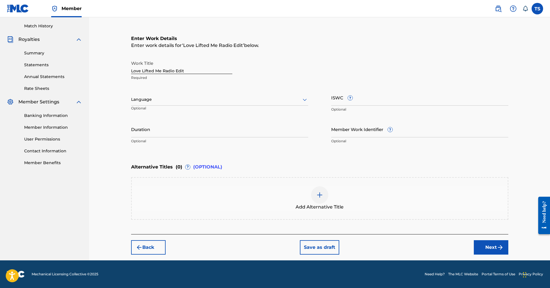
scroll to position [84, 0]
click at [340, 103] on input "ISWC ?" at bounding box center [419, 97] width 177 height 16
paste input "T3047523757"
type input "T3047523757"
click at [140, 130] on input "Duration" at bounding box center [219, 129] width 177 height 16
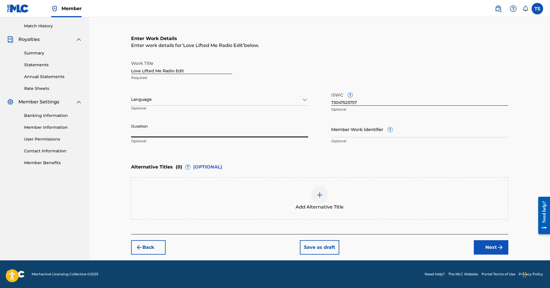
click at [159, 97] on div at bounding box center [219, 99] width 177 height 7
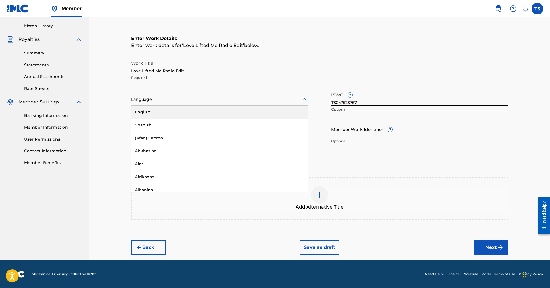
click at [146, 107] on div "English" at bounding box center [219, 112] width 177 height 13
click at [145, 133] on input "Duration" at bounding box center [219, 129] width 177 height 16
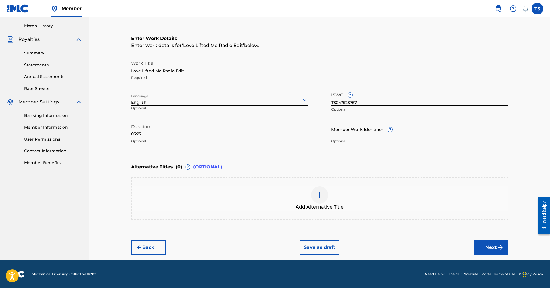
type input "03:27"
click at [487, 247] on button "Next" at bounding box center [491, 247] width 35 height 14
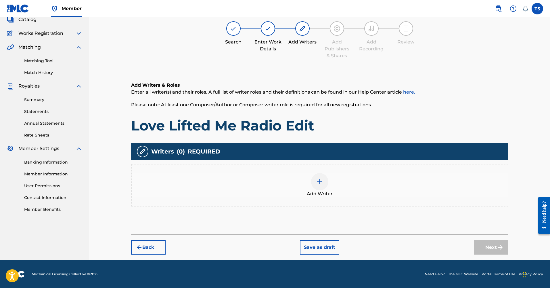
scroll to position [38, 0]
click at [320, 181] on img at bounding box center [320, 181] width 7 height 7
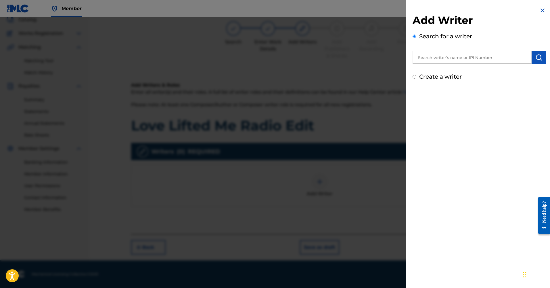
click at [464, 54] on input "text" at bounding box center [472, 57] width 119 height 13
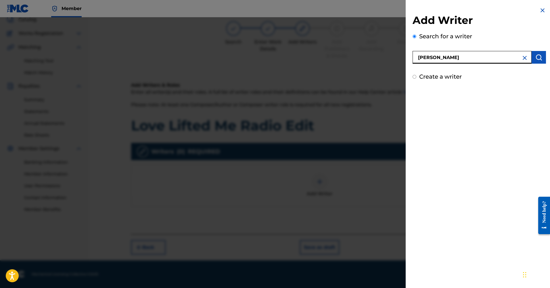
type input "[PERSON_NAME]"
click at [540, 60] on img "submit" at bounding box center [539, 57] width 7 height 7
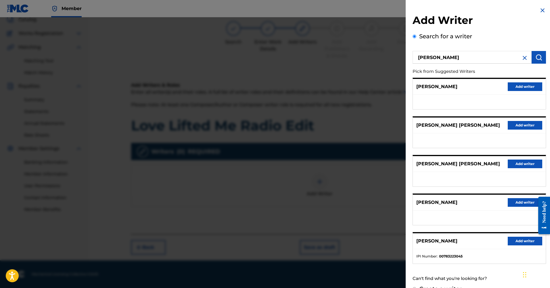
click at [524, 85] on button "Add writer" at bounding box center [525, 86] width 35 height 9
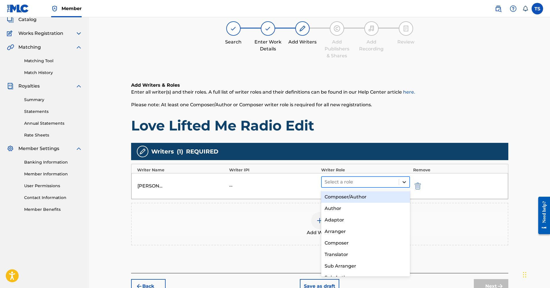
click at [403, 182] on icon at bounding box center [405, 182] width 6 height 6
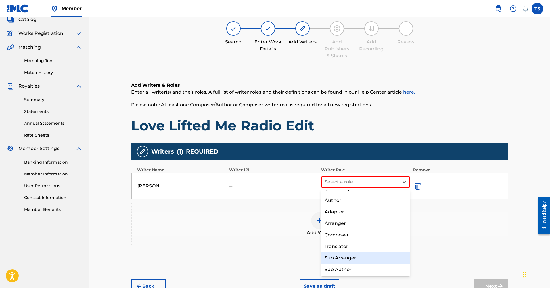
scroll to position [0, 0]
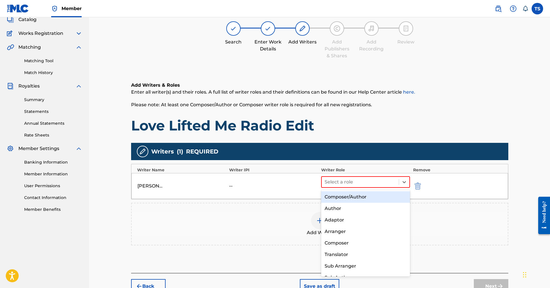
click at [354, 201] on div "Composer/Author" at bounding box center [365, 197] width 89 height 12
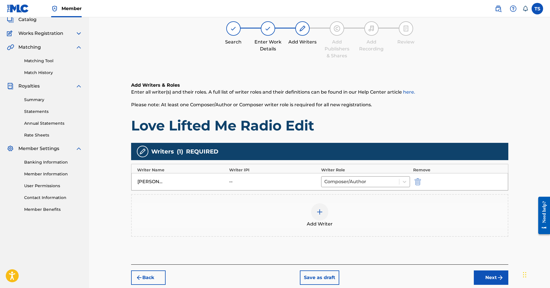
click at [320, 215] on img at bounding box center [320, 211] width 7 height 7
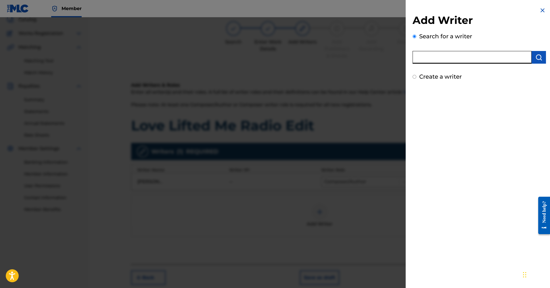
click at [465, 58] on input "text" at bounding box center [472, 57] width 119 height 13
drag, startPoint x: 463, startPoint y: 49, endPoint x: 540, endPoint y: 58, distance: 78.2
click at [540, 58] on img "submit" at bounding box center [539, 57] width 7 height 7
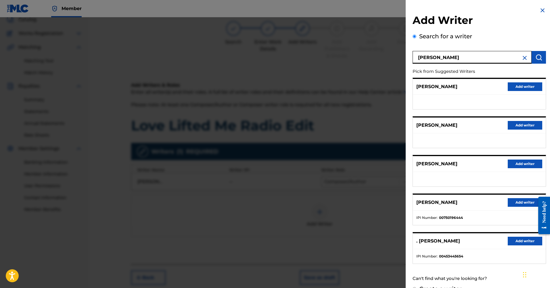
click at [465, 54] on input "[PERSON_NAME]" at bounding box center [472, 57] width 119 height 13
type input "[PERSON_NAME]"
click at [538, 55] on img "submit" at bounding box center [539, 57] width 7 height 7
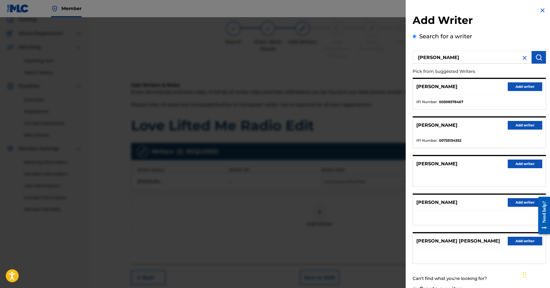
click at [524, 86] on button "Add writer" at bounding box center [525, 86] width 35 height 9
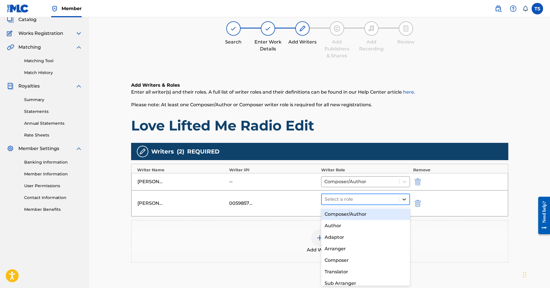
click at [405, 199] on icon at bounding box center [404, 199] width 3 height 2
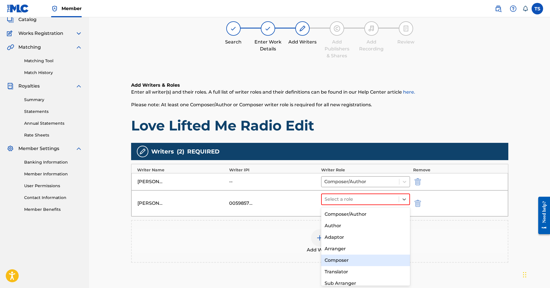
click at [347, 261] on div "Composer" at bounding box center [365, 260] width 89 height 12
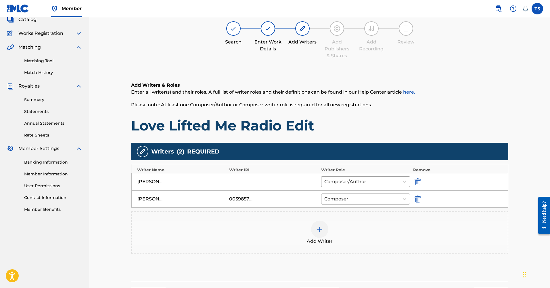
click at [321, 228] on img at bounding box center [320, 229] width 7 height 7
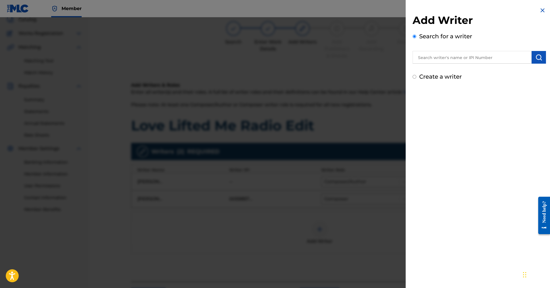
click at [480, 60] on input "text" at bounding box center [472, 57] width 119 height 13
click at [443, 52] on input "text" at bounding box center [472, 57] width 119 height 13
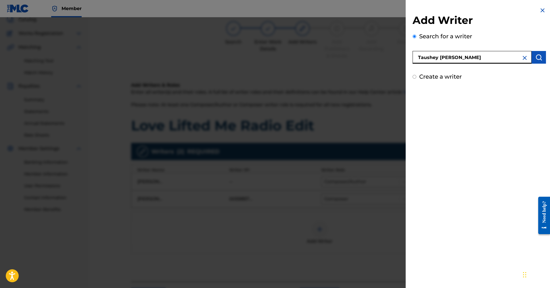
type input "Taushey [PERSON_NAME]"
click at [537, 56] on img "submit" at bounding box center [539, 57] width 7 height 7
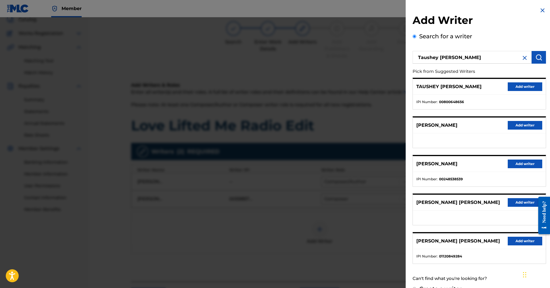
click at [520, 86] on button "Add writer" at bounding box center [525, 86] width 35 height 9
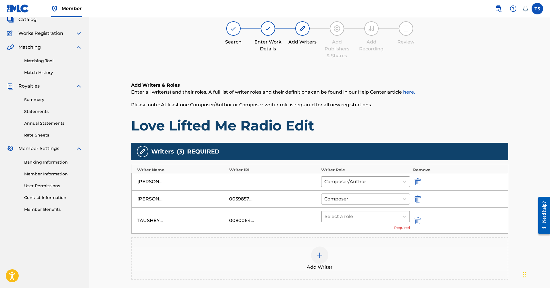
click at [391, 216] on div at bounding box center [361, 216] width 72 height 8
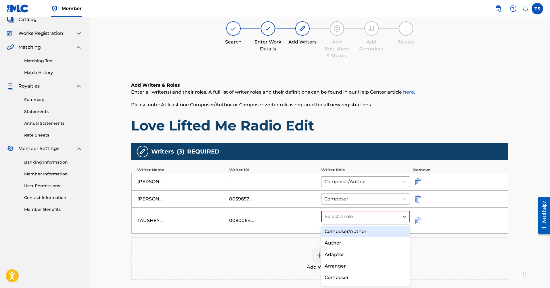
click at [356, 231] on div "Composer/Author" at bounding box center [365, 232] width 89 height 12
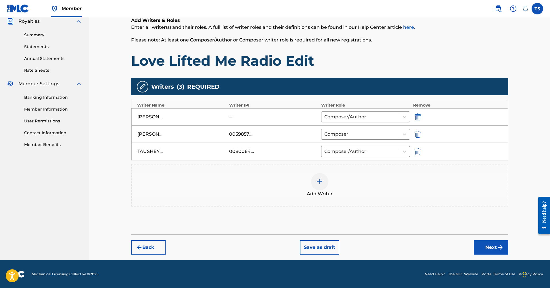
scroll to position [102, 0]
click at [490, 249] on button "Next" at bounding box center [491, 247] width 35 height 14
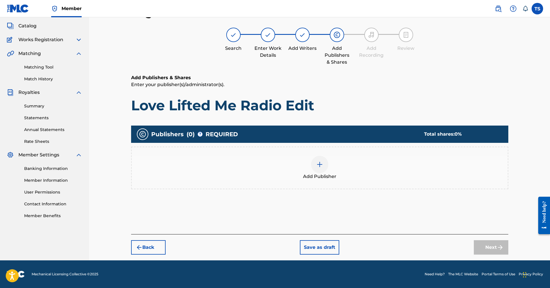
scroll to position [31, 0]
click at [323, 165] on img at bounding box center [320, 164] width 7 height 7
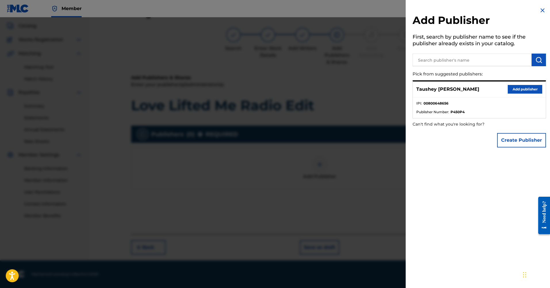
click at [524, 87] on button "Add publisher" at bounding box center [525, 89] width 35 height 9
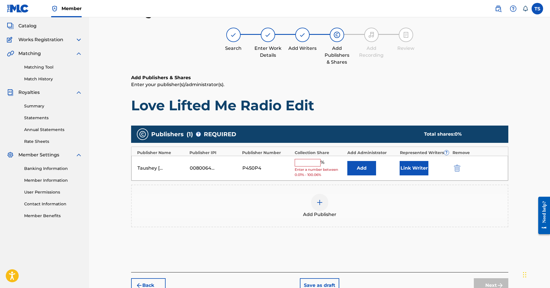
click at [315, 165] on input "text" at bounding box center [308, 162] width 26 height 7
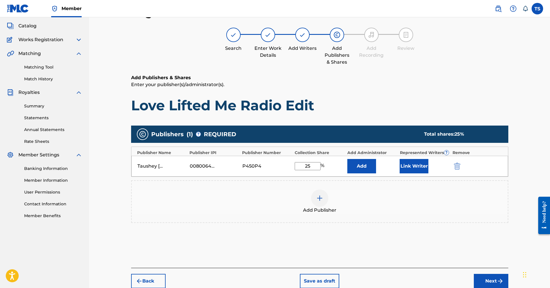
type input "25"
click at [369, 168] on button "Add" at bounding box center [362, 166] width 29 height 14
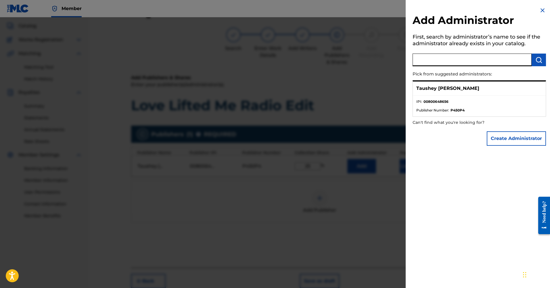
click at [464, 62] on input "text" at bounding box center [472, 60] width 119 height 13
type input "The Vocal Lab"
click at [538, 61] on img "submit" at bounding box center [539, 59] width 7 height 7
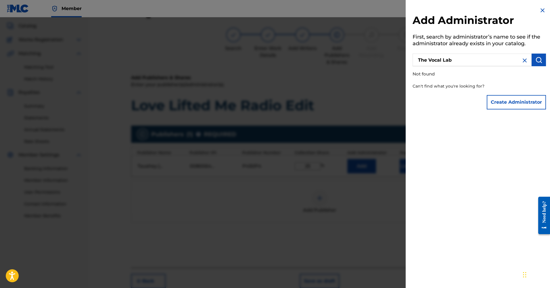
click at [511, 105] on button "Create Administrator" at bounding box center [516, 102] width 59 height 14
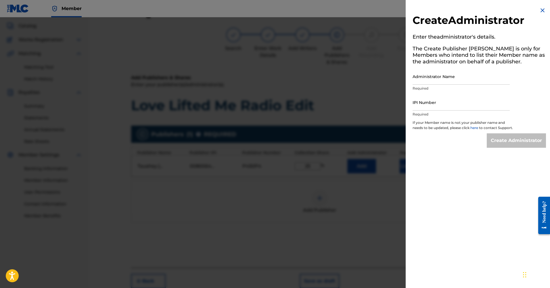
click at [438, 78] on input "Administrator Name" at bounding box center [461, 76] width 97 height 16
type input "The Vocal Lab"
click at [427, 104] on input "IPI Number" at bounding box center [461, 102] width 97 height 16
click at [420, 106] on input "IPI Number" at bounding box center [461, 102] width 97 height 16
paste input "1069219154"
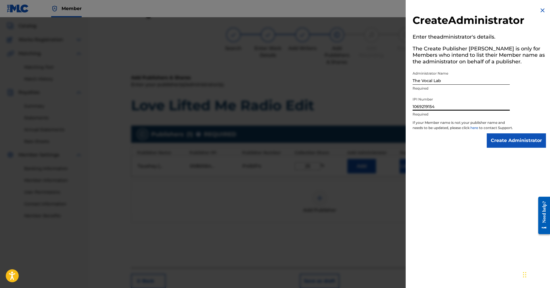
type input "1069219154"
click at [522, 144] on input "Create Administrator" at bounding box center [516, 140] width 59 height 14
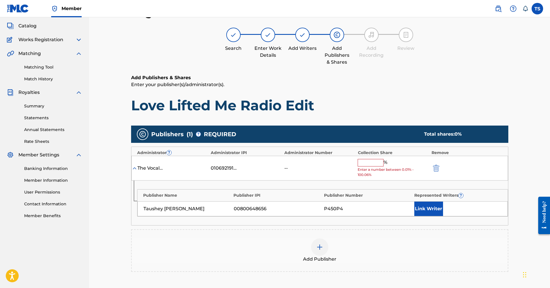
click at [372, 163] on input "text" at bounding box center [371, 162] width 26 height 7
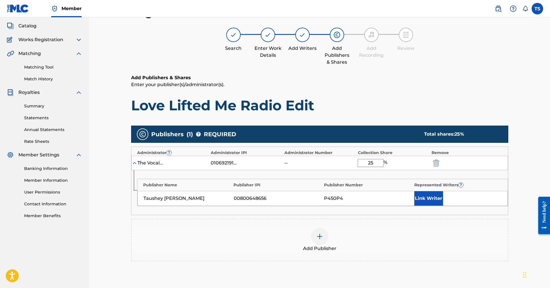
type input "25"
click at [436, 163] on button "submit" at bounding box center [436, 162] width 9 height 7
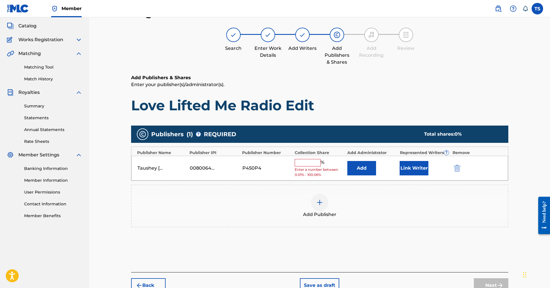
click at [457, 166] on img "submit" at bounding box center [457, 168] width 6 height 7
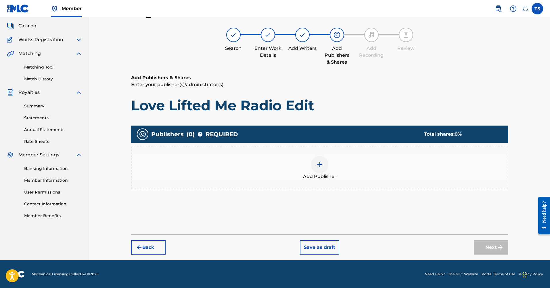
click at [320, 162] on img at bounding box center [320, 164] width 7 height 7
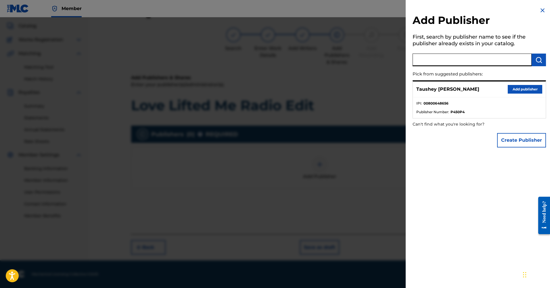
click at [448, 60] on input "text" at bounding box center [472, 60] width 119 height 13
click at [537, 59] on img "submit" at bounding box center [539, 59] width 7 height 7
click at [501, 59] on input "text" at bounding box center [472, 60] width 119 height 13
type input "The Vocal Lab"
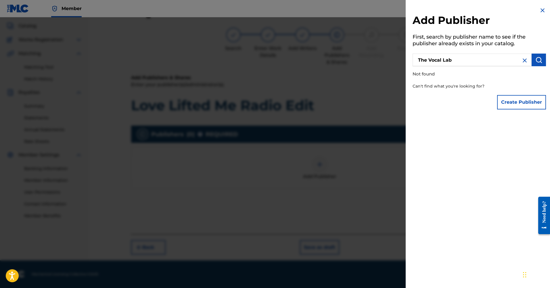
click at [508, 102] on button "Create Publisher" at bounding box center [521, 102] width 49 height 14
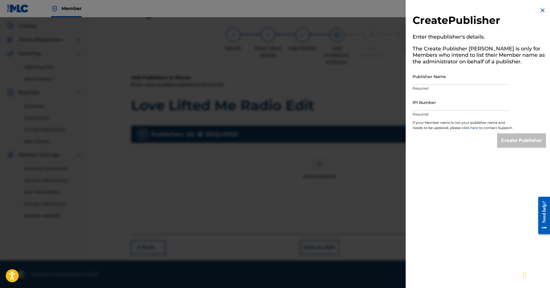
click at [421, 83] on input "Publisher Name" at bounding box center [461, 76] width 97 height 16
type input "t"
type input "The Vocal Lab"
click at [424, 106] on input "IPI Number" at bounding box center [461, 102] width 97 height 16
paste input "1069219154"
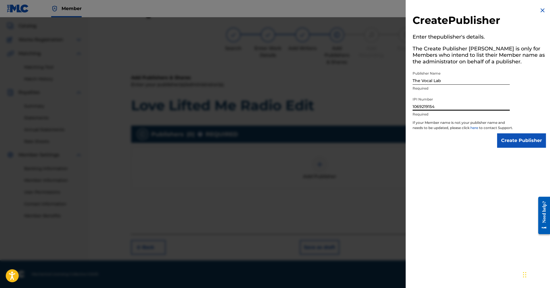
type input "1069219154"
click at [534, 147] on input "Create Publisher" at bounding box center [521, 140] width 49 height 14
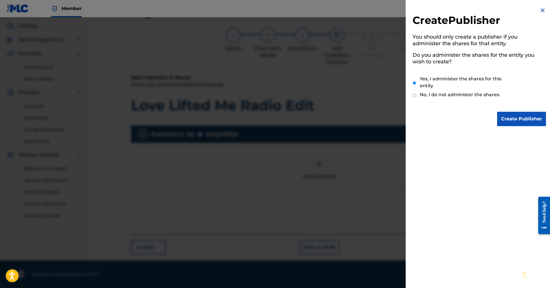
click at [514, 121] on input "Create Publisher" at bounding box center [521, 119] width 49 height 14
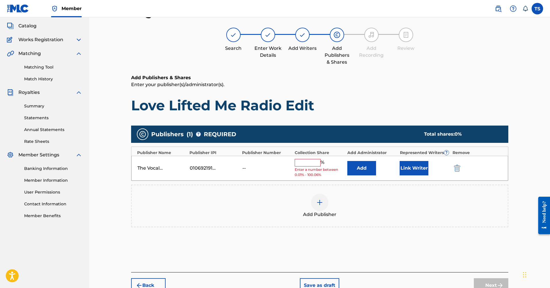
click at [309, 164] on input "text" at bounding box center [308, 162] width 26 height 7
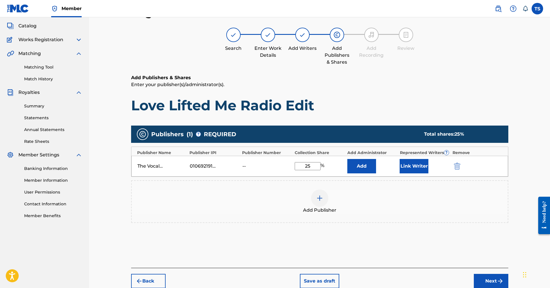
type input "25"
click at [370, 166] on button "Add" at bounding box center [362, 166] width 29 height 14
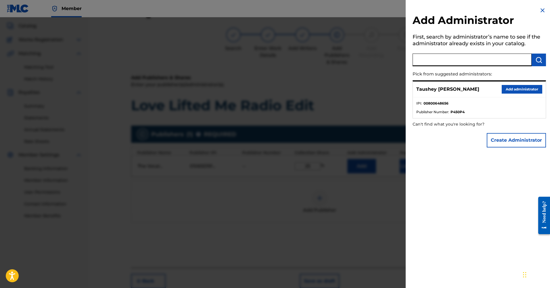
click at [444, 55] on input "text" at bounding box center [472, 60] width 119 height 13
type input "[PERSON_NAME]"
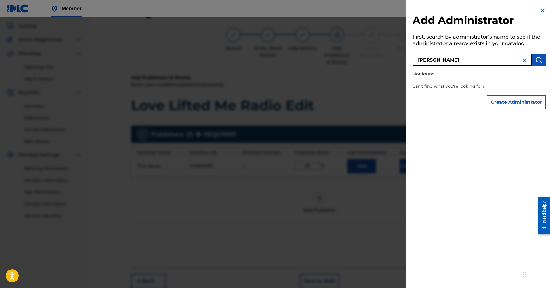
click at [525, 60] on img at bounding box center [525, 60] width 7 height 7
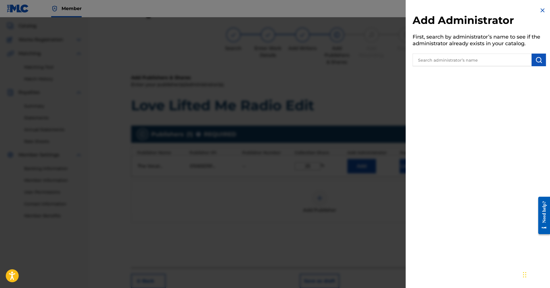
click at [542, 10] on img at bounding box center [542, 10] width 7 height 7
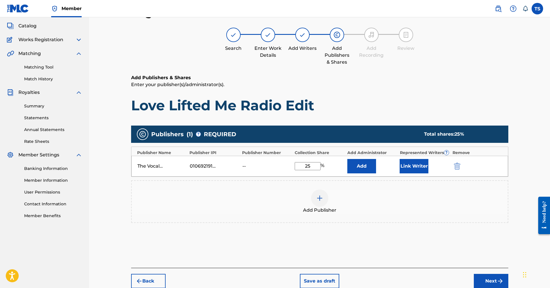
click at [416, 165] on button "Link Writer" at bounding box center [414, 166] width 29 height 14
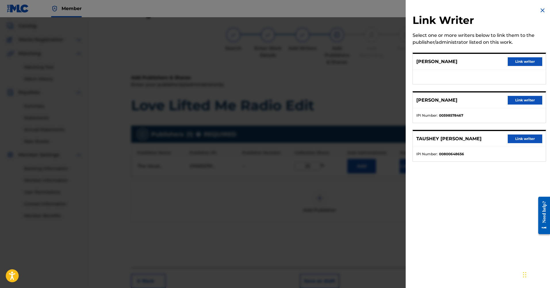
click at [522, 138] on button "Link writer" at bounding box center [525, 138] width 35 height 9
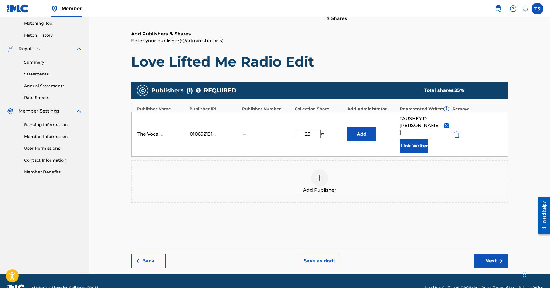
scroll to position [75, 0]
drag, startPoint x: 315, startPoint y: 127, endPoint x: 304, endPoint y: 127, distance: 11.5
click at [304, 130] on input "25" at bounding box center [308, 134] width 26 height 8
type input "100"
click at [492, 254] on button "Next" at bounding box center [491, 261] width 35 height 14
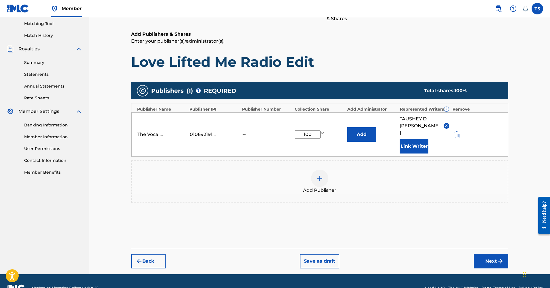
scroll to position [22, 0]
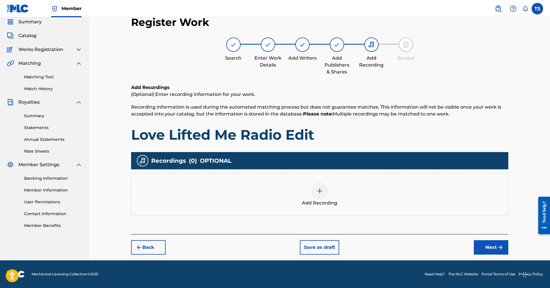
click at [321, 191] on img at bounding box center [320, 190] width 7 height 7
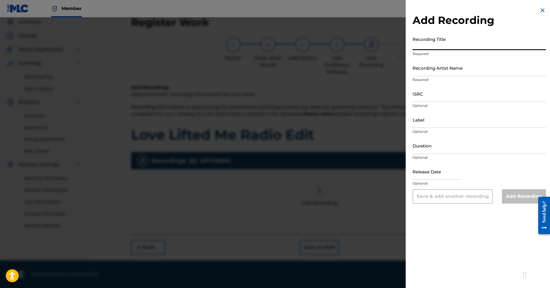
click at [422, 48] on input "Recording Title" at bounding box center [480, 42] width 134 height 16
type input "Love Lifted Me Radio"
click at [420, 75] on input "Recording Artist Name" at bounding box center [480, 68] width 134 height 16
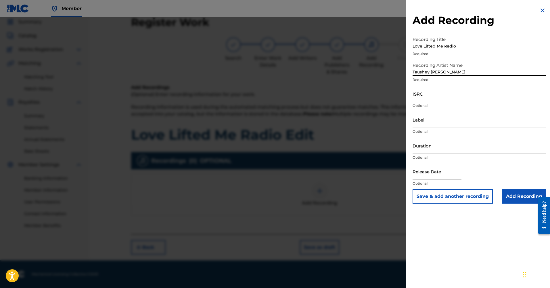
type input "Taushey [PERSON_NAME]"
click at [421, 124] on input "Label" at bounding box center [480, 119] width 134 height 16
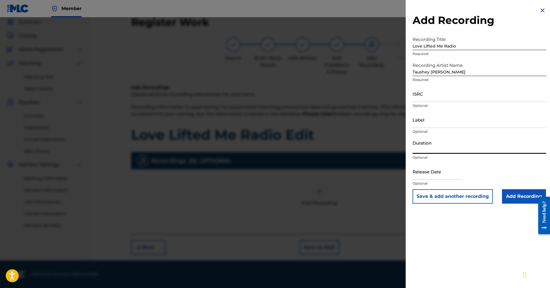
click at [428, 148] on input "Duration" at bounding box center [480, 145] width 134 height 16
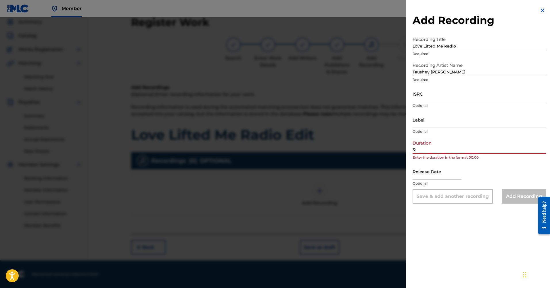
type input "3"
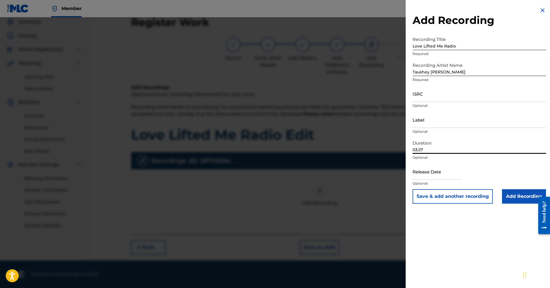
type input "03:27"
click at [419, 178] on input "text" at bounding box center [437, 171] width 49 height 16
select select "7"
select select "2025"
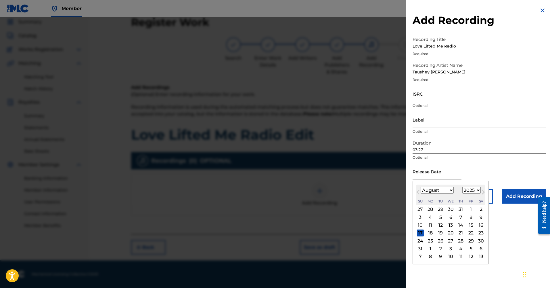
type input "[DATE]"
click at [468, 187] on div "Release Date [DATE] Previous Month Next Month August [DATE] February March Apri…" at bounding box center [480, 176] width 134 height 26
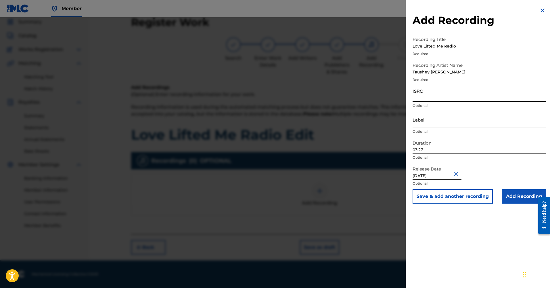
click at [419, 96] on input "ISRC" at bounding box center [480, 93] width 134 height 16
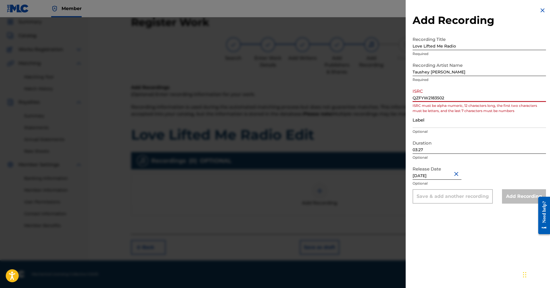
type input "QZFYW2183502"
click at [419, 121] on input "Label" at bounding box center [480, 119] width 134 height 16
type input "Rhemalife Productions"
drag, startPoint x: 446, startPoint y: 99, endPoint x: 397, endPoint y: 99, distance: 48.3
click at [397, 99] on div "Add Recording Recording Title Love Lifted Me Radio Required Recording Artist Na…" at bounding box center [275, 152] width 550 height 270
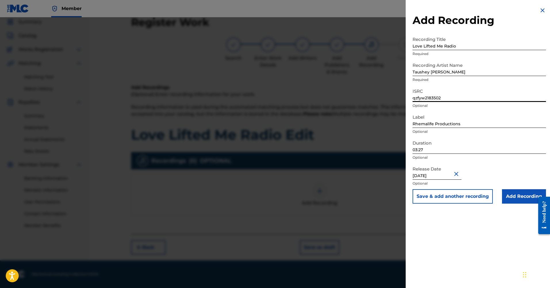
type input "qzfyw2183502"
click at [517, 196] on input "Add Recording" at bounding box center [524, 196] width 44 height 14
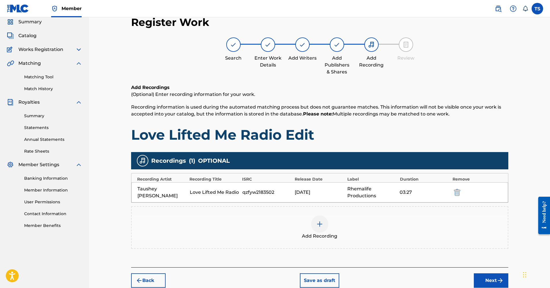
click at [322, 225] on img at bounding box center [320, 223] width 7 height 7
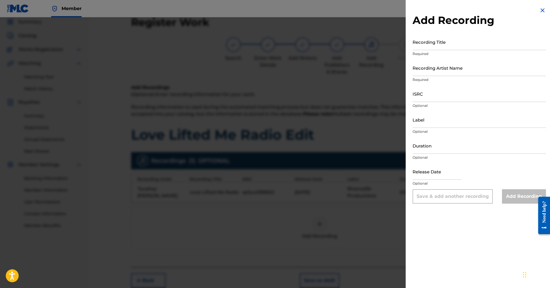
click at [423, 43] on input "Recording Title" at bounding box center [480, 42] width 134 height 16
type input "Love Lifted Me"
click at [431, 69] on input "Recording Artist Name" at bounding box center [480, 68] width 134 height 16
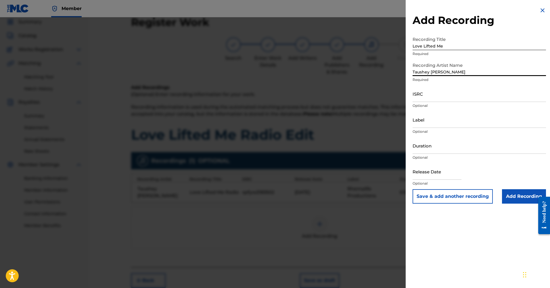
type input "Taushey [PERSON_NAME]"
select select "7"
select select "2025"
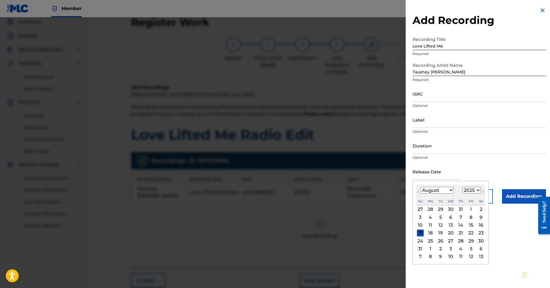
click at [424, 175] on input "text" at bounding box center [437, 171] width 49 height 16
select select "0"
click at [478, 211] on div "4" at bounding box center [481, 209] width 7 height 7
type input "[DATE]"
click at [441, 176] on input "[DATE]" at bounding box center [437, 171] width 49 height 16
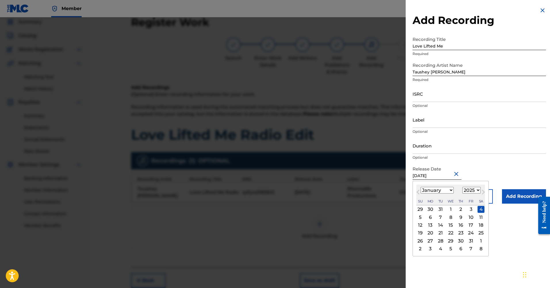
select select "2021"
click at [430, 217] on div "4" at bounding box center [430, 216] width 7 height 7
type input "[DATE]"
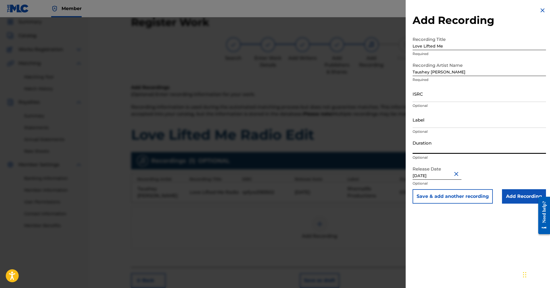
click at [416, 148] on input "Duration" at bounding box center [480, 145] width 134 height 16
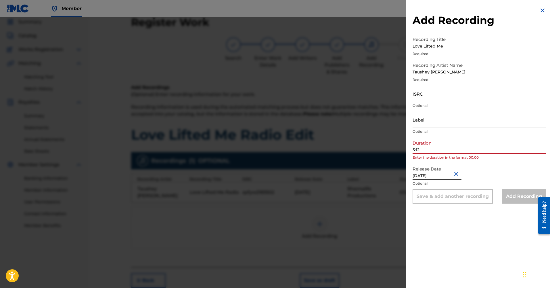
click at [413, 151] on input "5:12" at bounding box center [480, 145] width 134 height 16
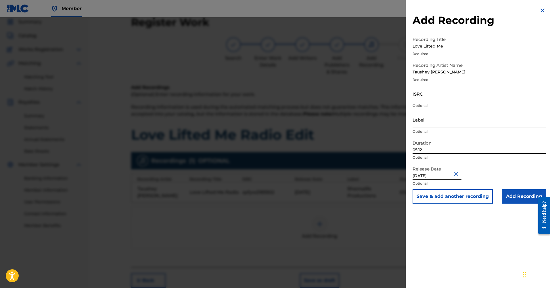
type input "05:12"
select select "2021"
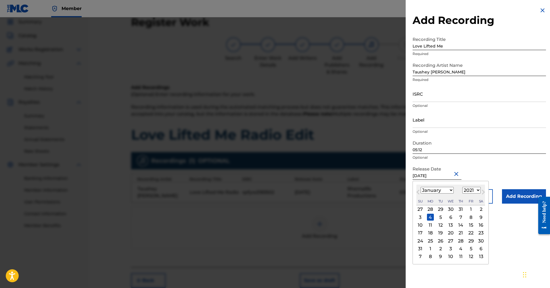
drag, startPoint x: 428, startPoint y: 177, endPoint x: 411, endPoint y: 175, distance: 17.9
click at [411, 175] on div "Add Recording Recording Title Love Lifted Me Required Recording Artist Name [PE…" at bounding box center [479, 105] width 147 height 210
type input "D 4 2021"
select select "11"
click at [468, 240] on div "31" at bounding box center [471, 240] width 7 height 7
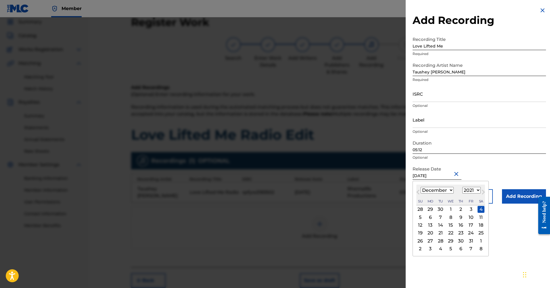
type input "[DATE]"
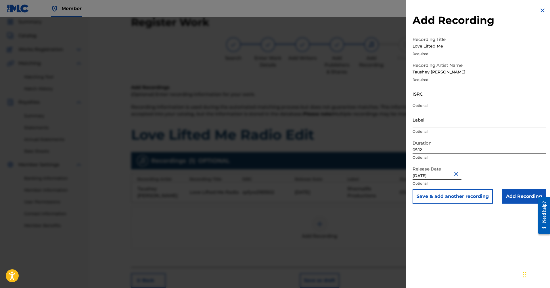
select select "11"
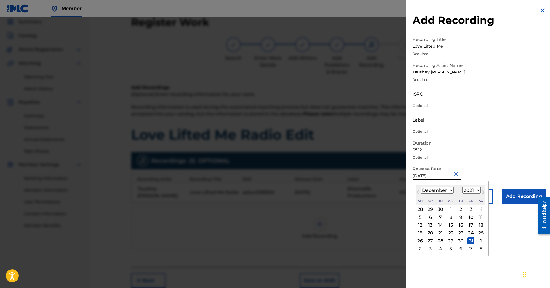
click at [450, 175] on input "[DATE]" at bounding box center [437, 171] width 49 height 16
select select "2020"
click at [432, 98] on input "ISRC" at bounding box center [480, 93] width 134 height 16
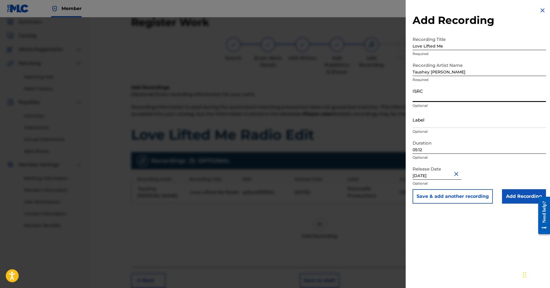
type input "W"
type input "qzfyw2101182"
click at [449, 46] on input "Love Lifted Me" at bounding box center [480, 42] width 134 height 16
type input "Love Lifted Me Full Version"
click at [520, 192] on input "Add Recording" at bounding box center [524, 196] width 44 height 14
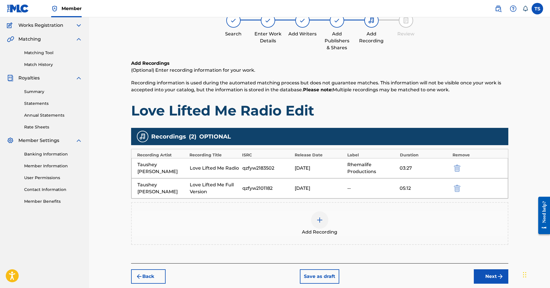
scroll to position [59, 0]
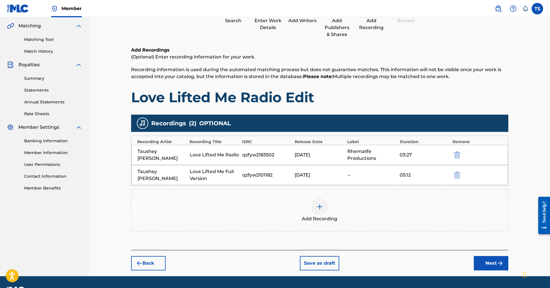
click at [350, 176] on div "--" at bounding box center [373, 174] width 50 height 7
click at [495, 264] on button "Next" at bounding box center [491, 263] width 35 height 14
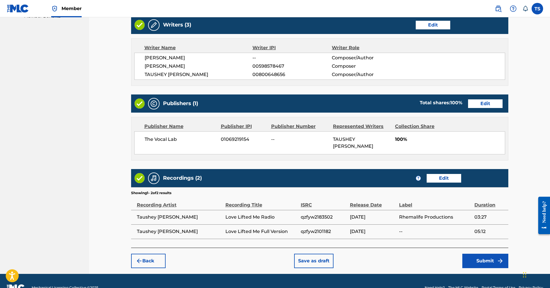
scroll to position [231, 0]
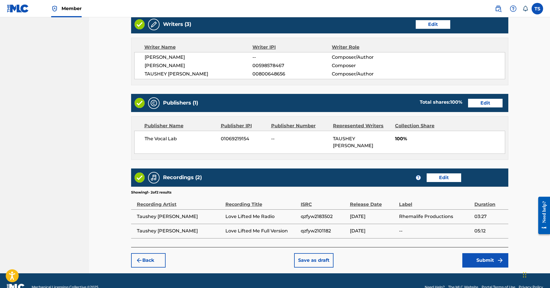
click at [447, 174] on button "Edit" at bounding box center [444, 177] width 35 height 9
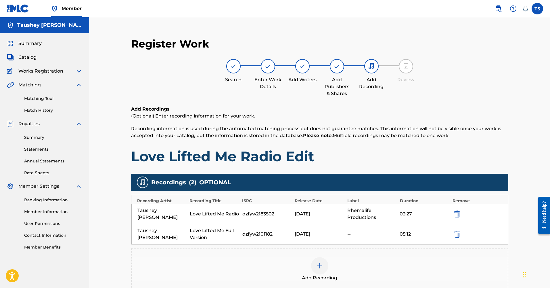
scroll to position [0, 0]
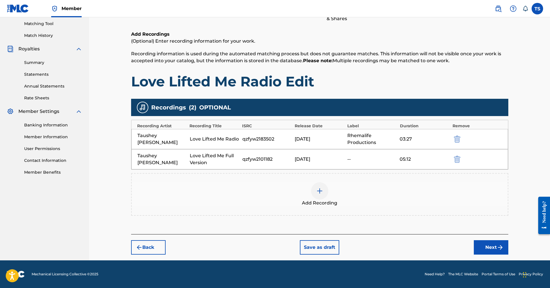
click at [502, 247] on img "submit" at bounding box center [500, 247] width 7 height 7
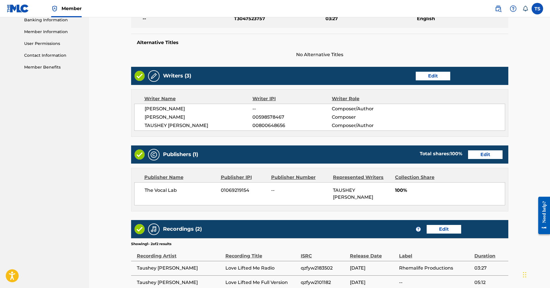
scroll to position [180, 0]
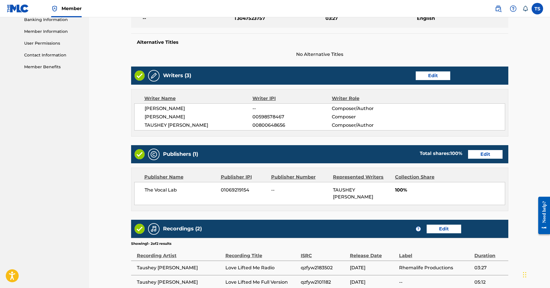
click at [481, 154] on button "Edit" at bounding box center [485, 154] width 35 height 9
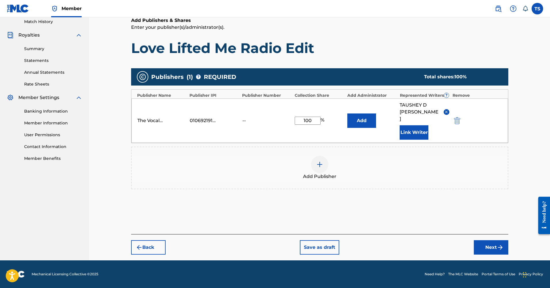
scroll to position [75, 0]
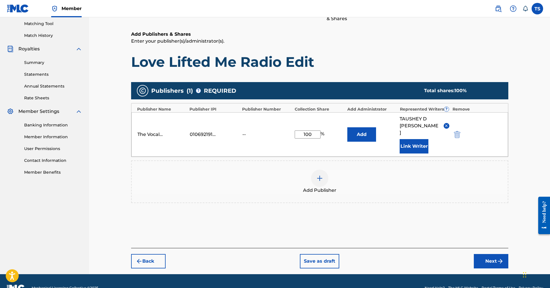
click at [491, 254] on button "Next" at bounding box center [491, 261] width 35 height 14
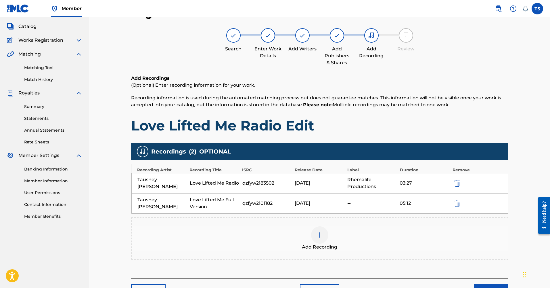
scroll to position [26, 0]
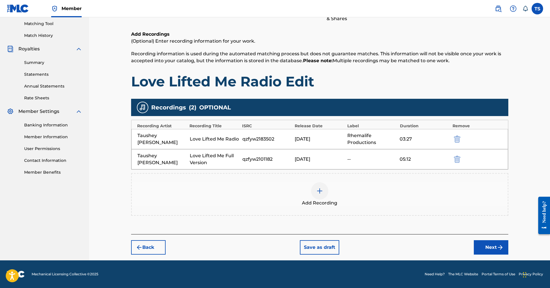
click at [492, 249] on button "Next" at bounding box center [491, 247] width 35 height 14
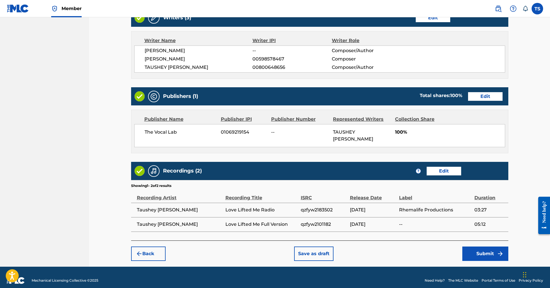
scroll to position [237, 0]
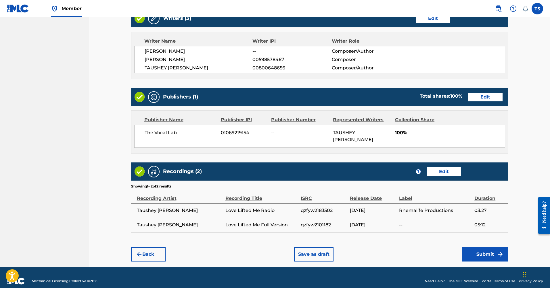
click at [497, 249] on button "Submit" at bounding box center [486, 254] width 46 height 14
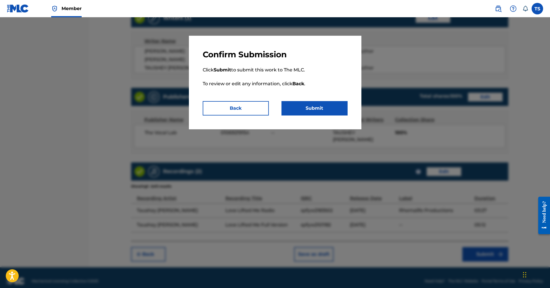
click at [313, 109] on button "Submit" at bounding box center [315, 108] width 66 height 14
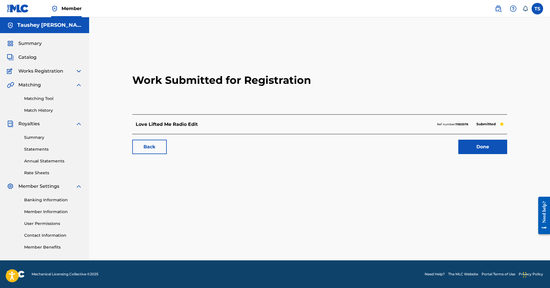
click at [481, 149] on link "Done" at bounding box center [483, 147] width 49 height 14
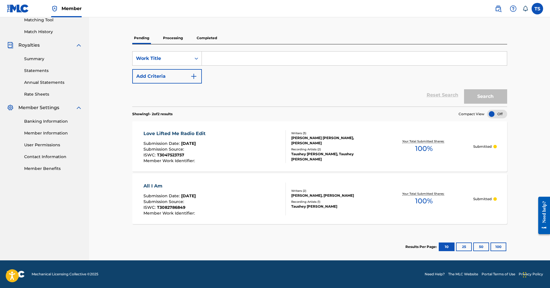
scroll to position [79, 0]
click at [211, 58] on input "Search Form" at bounding box center [354, 59] width 305 height 14
click at [491, 100] on button "Search" at bounding box center [485, 96] width 43 height 14
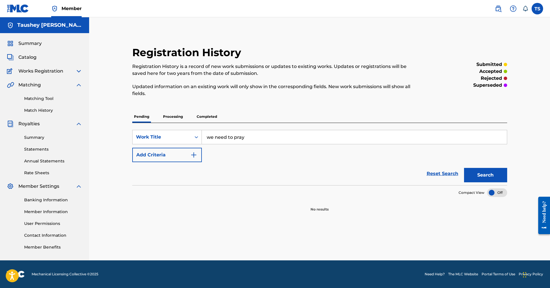
click at [483, 178] on button "Search" at bounding box center [485, 175] width 43 height 14
click at [260, 137] on input "we need to pray" at bounding box center [354, 137] width 305 height 14
type input "we need to pray taushey"
click at [485, 176] on button "Search" at bounding box center [485, 175] width 43 height 14
click at [38, 137] on link "Summary" at bounding box center [53, 137] width 58 height 6
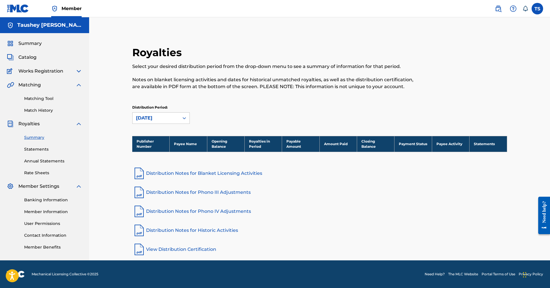
click at [47, 199] on link "Banking Information" at bounding box center [53, 200] width 58 height 6
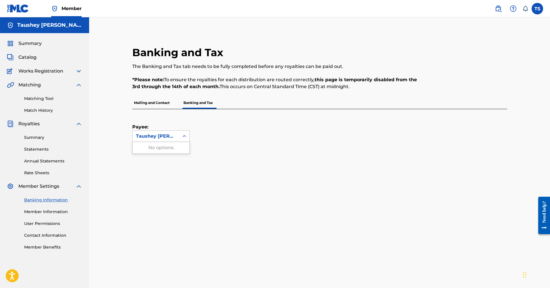
click at [170, 138] on div "Taushey [PERSON_NAME]" at bounding box center [156, 136] width 40 height 7
click at [49, 212] on link "Member Information" at bounding box center [53, 212] width 58 height 6
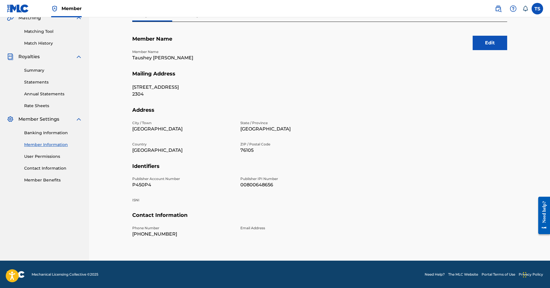
scroll to position [66, 0]
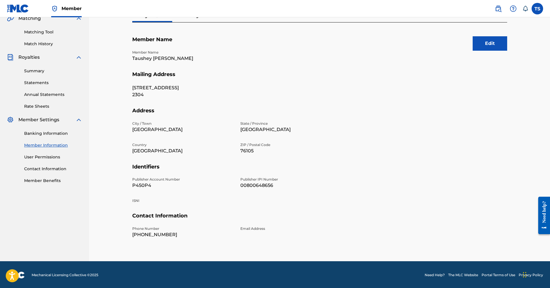
click at [36, 155] on link "User Permissions" at bounding box center [53, 157] width 58 height 6
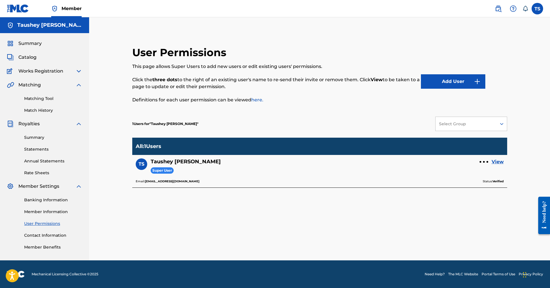
click at [44, 235] on link "Contact Information" at bounding box center [53, 235] width 58 height 6
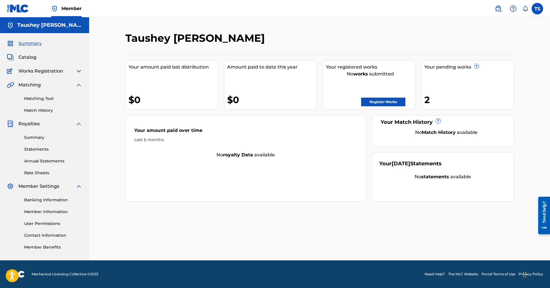
click at [429, 102] on div "2" at bounding box center [469, 99] width 89 height 13
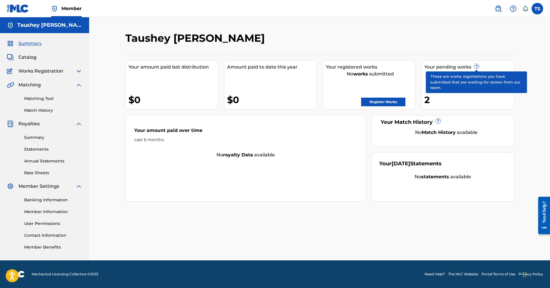
click at [478, 66] on span "?" at bounding box center [477, 66] width 5 height 5
click at [476, 66] on span "?" at bounding box center [477, 66] width 5 height 5
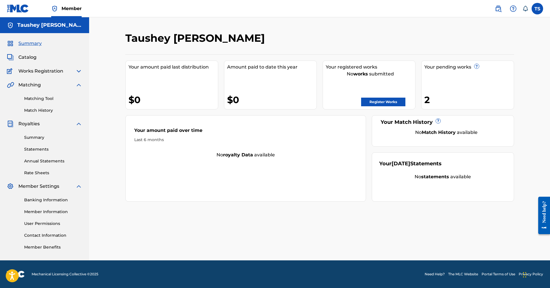
click at [79, 72] on img at bounding box center [78, 71] width 7 height 7
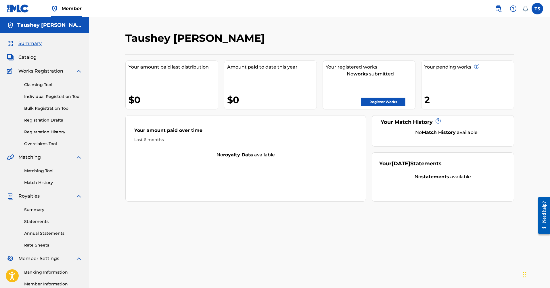
click at [44, 85] on link "Claiming Tool" at bounding box center [53, 85] width 58 height 6
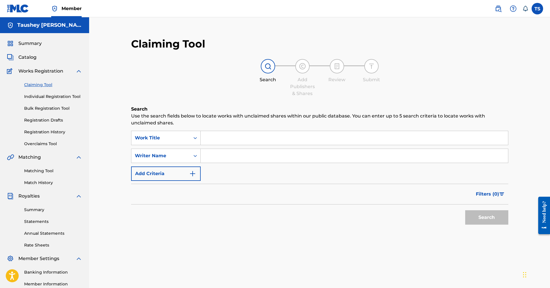
click at [60, 98] on link "Individual Registration Tool" at bounding box center [53, 97] width 58 height 6
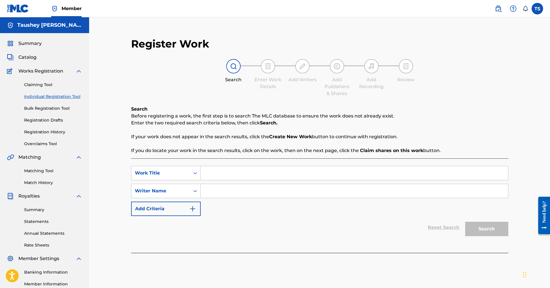
click at [53, 106] on link "Bulk Registration Tool" at bounding box center [53, 108] width 58 height 6
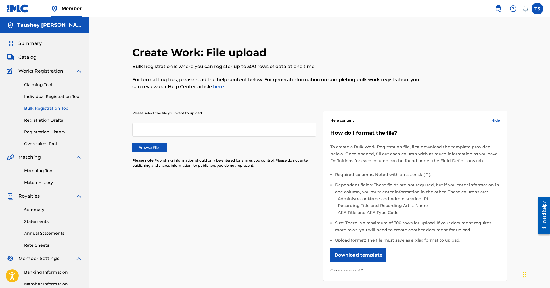
click at [50, 122] on link "Registration Drafts" at bounding box center [53, 120] width 58 height 6
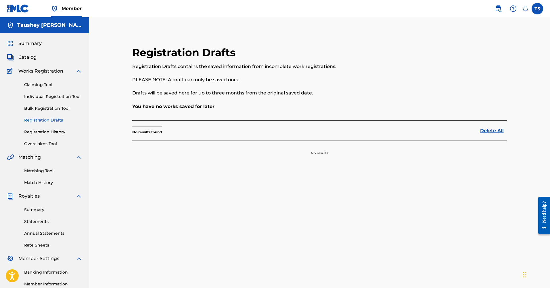
click at [33, 58] on span "Catalog" at bounding box center [27, 57] width 18 height 7
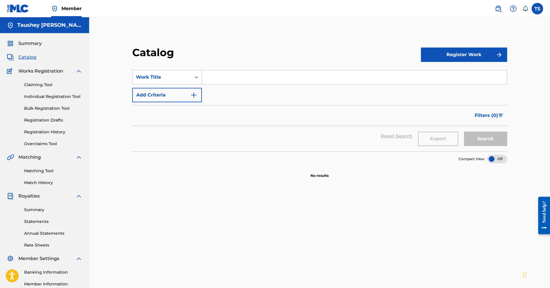
click at [28, 43] on span "Summary" at bounding box center [29, 43] width 23 height 7
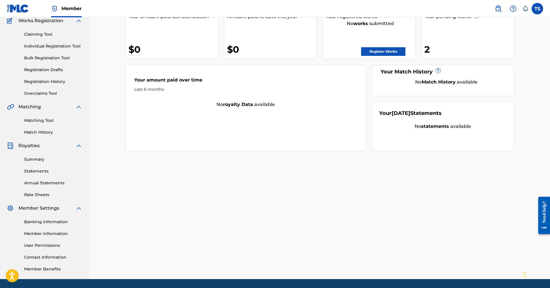
scroll to position [57, 0]
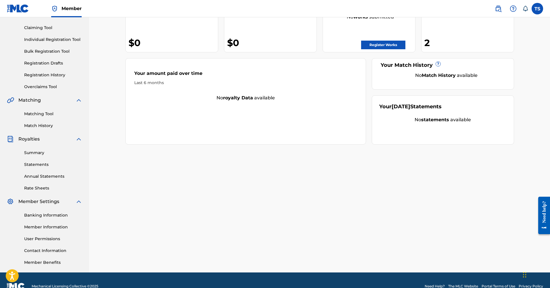
click at [37, 153] on link "Summary" at bounding box center [53, 153] width 58 height 6
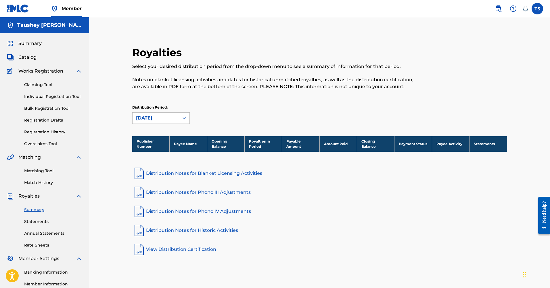
click at [203, 250] on link "View Distribution Certification" at bounding box center [319, 249] width 375 height 14
